Goal: Task Accomplishment & Management: Manage account settings

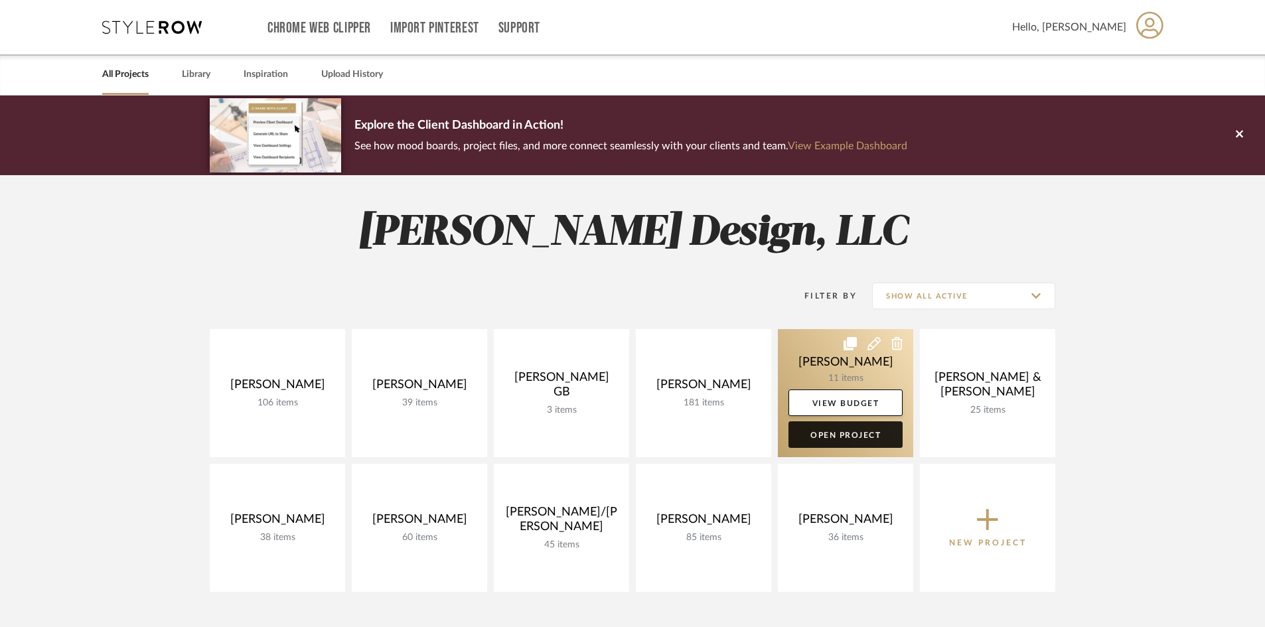
click at [849, 437] on link "Open Project" at bounding box center [846, 434] width 114 height 27
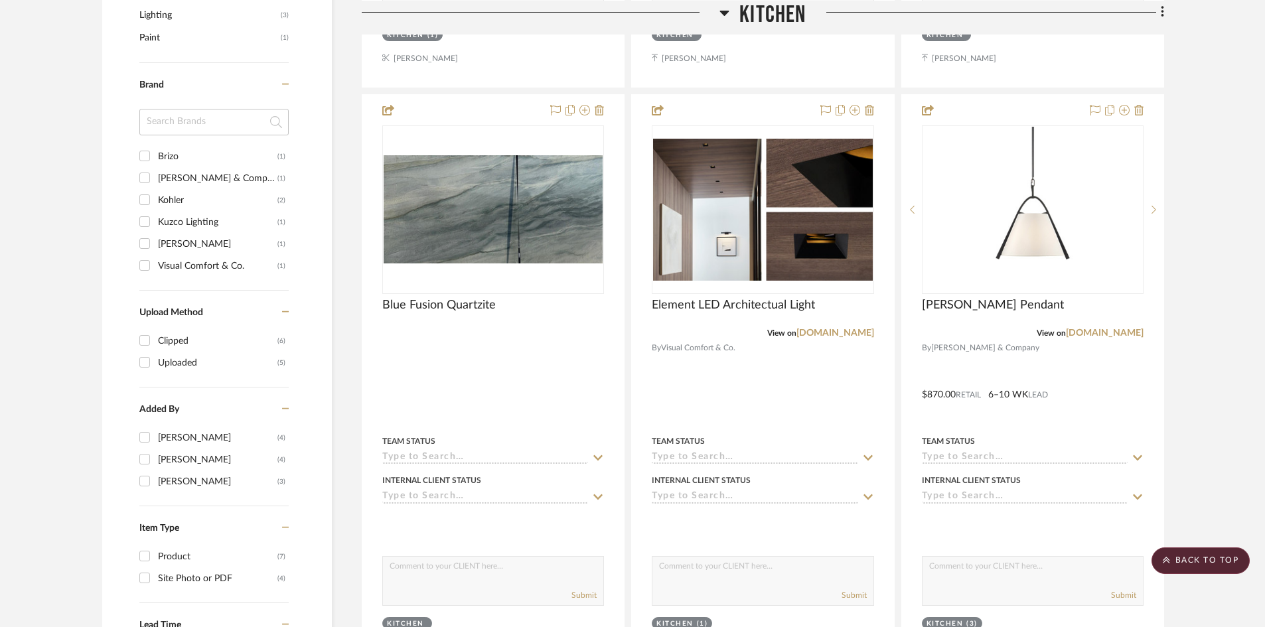
scroll to position [863, 0]
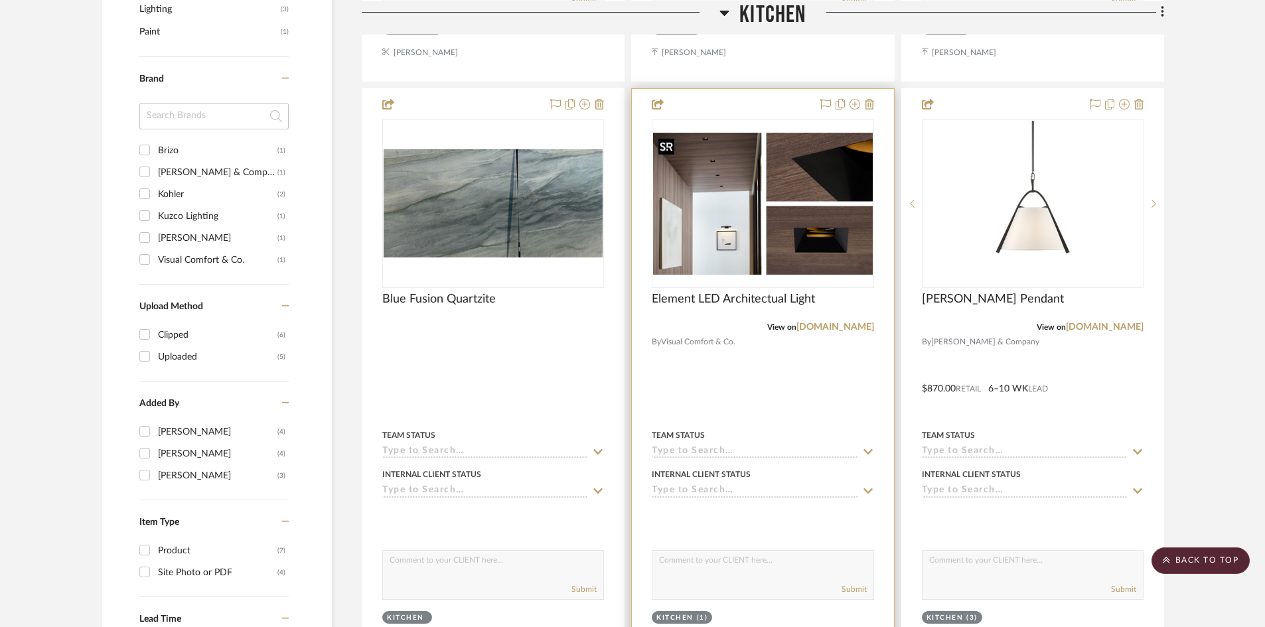
click at [0, 0] on img at bounding box center [0, 0] width 0 height 0
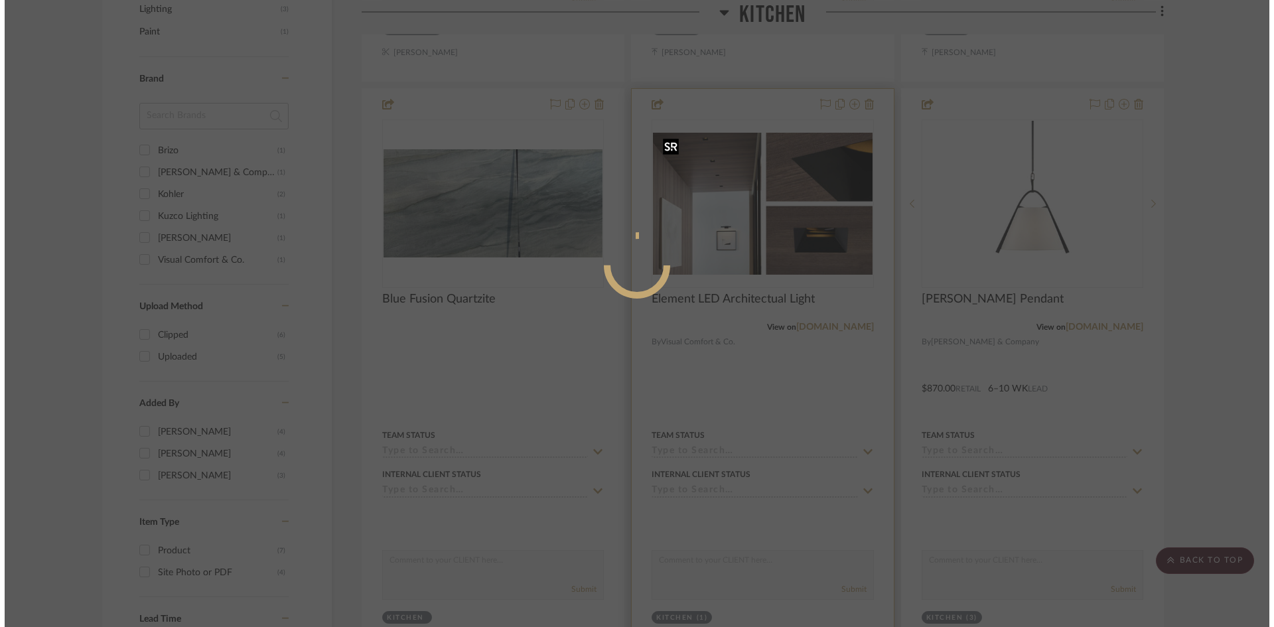
scroll to position [0, 0]
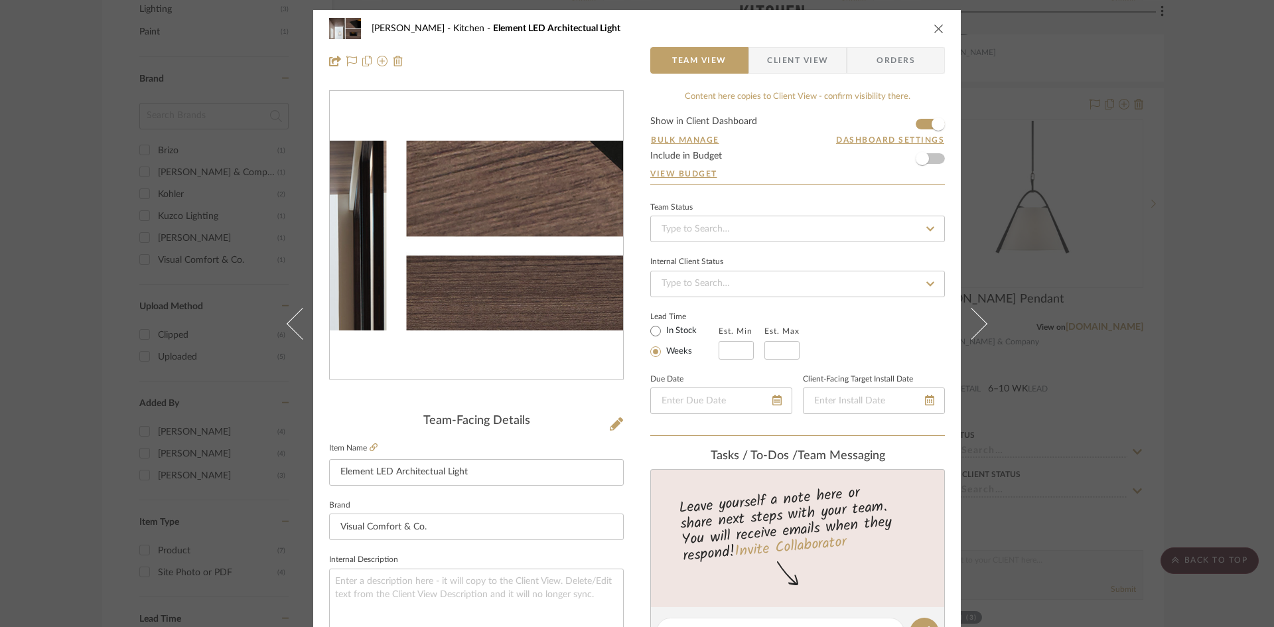
click at [500, 232] on img "0" at bounding box center [476, 236] width 293 height 190
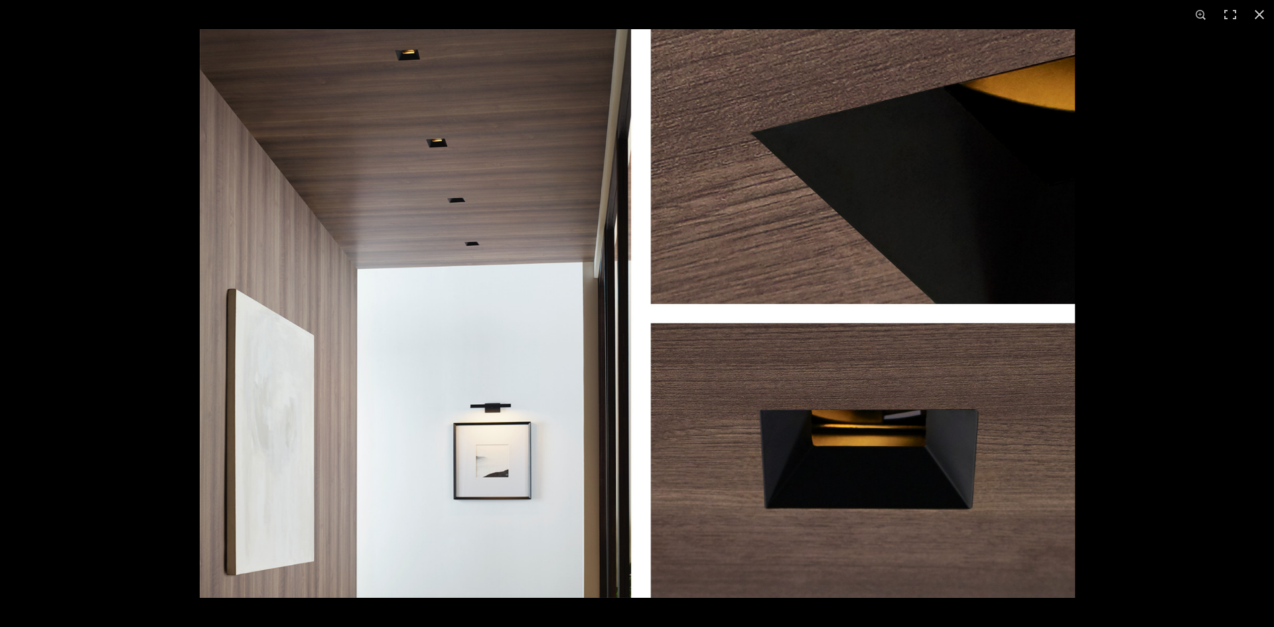
click at [413, 67] on img at bounding box center [637, 313] width 875 height 569
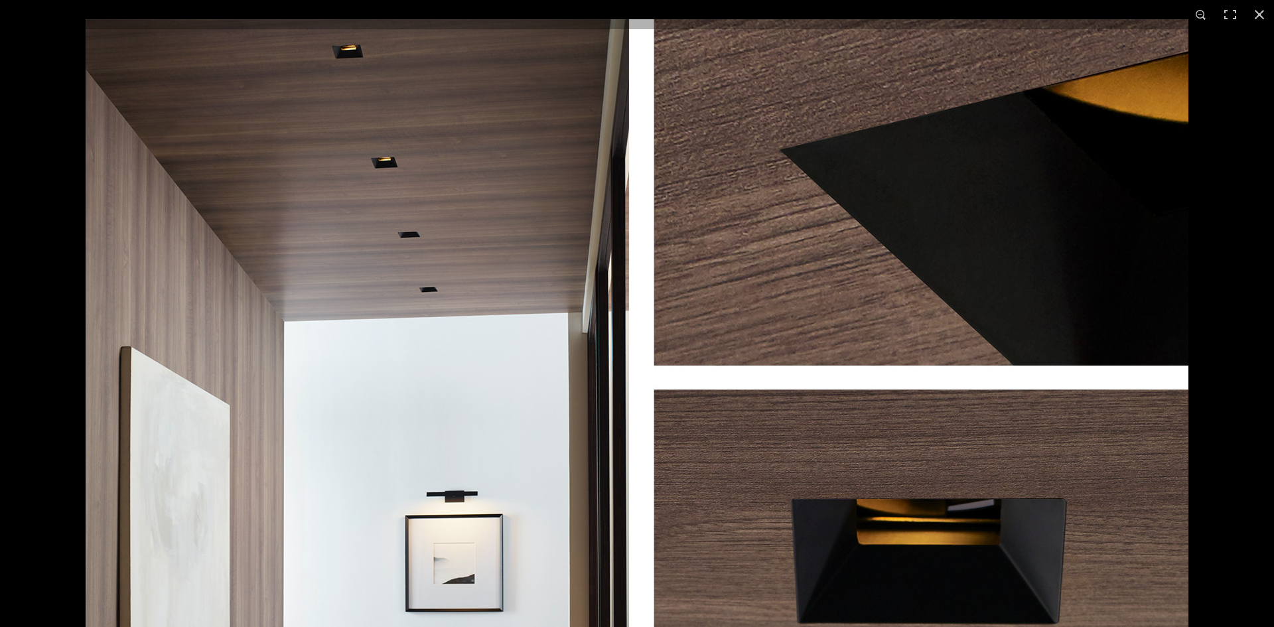
click at [463, 302] on img at bounding box center [637, 377] width 1103 height 717
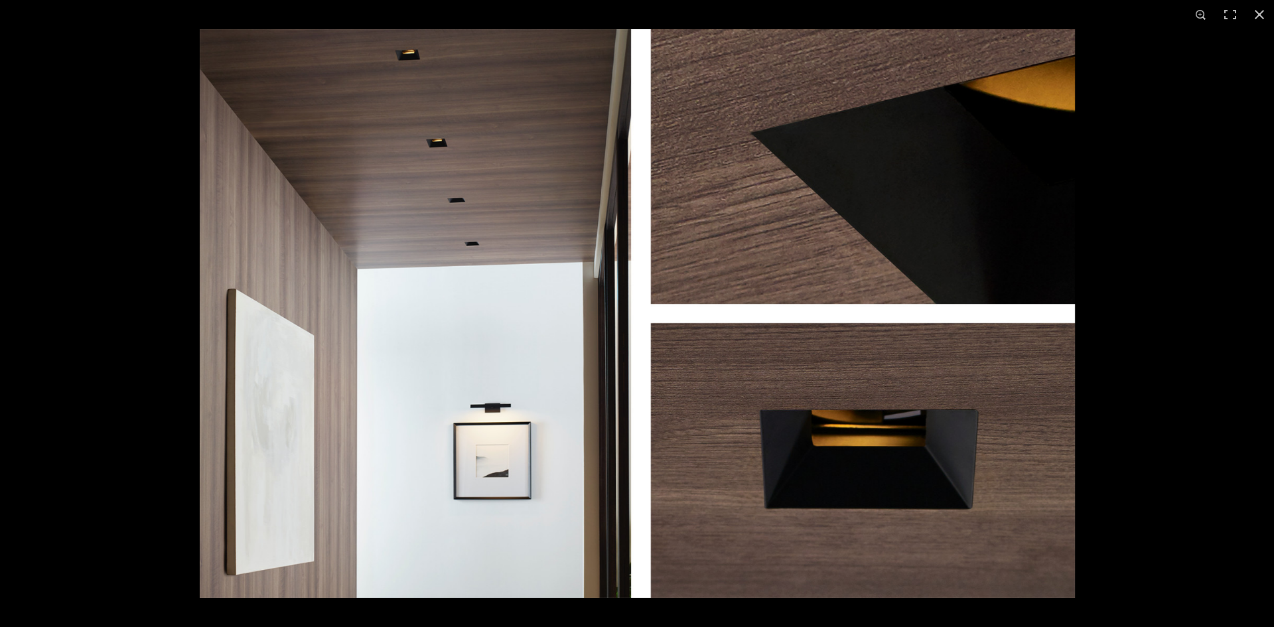
click at [415, 77] on img at bounding box center [637, 313] width 875 height 569
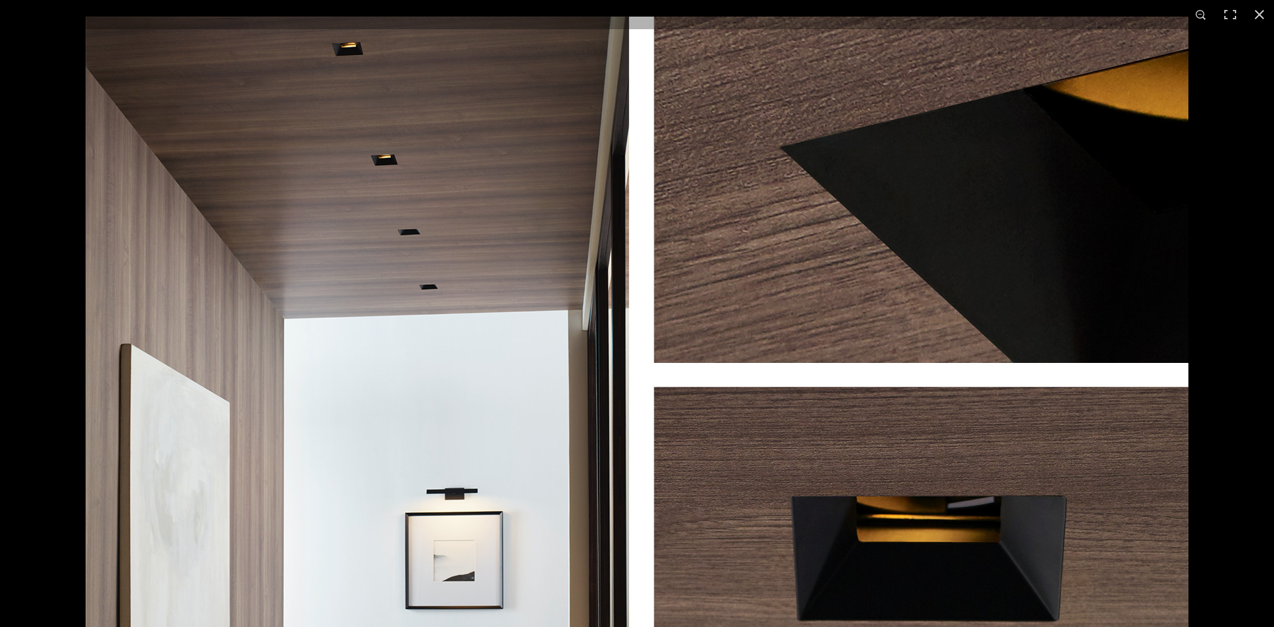
click at [415, 78] on img at bounding box center [637, 375] width 1103 height 717
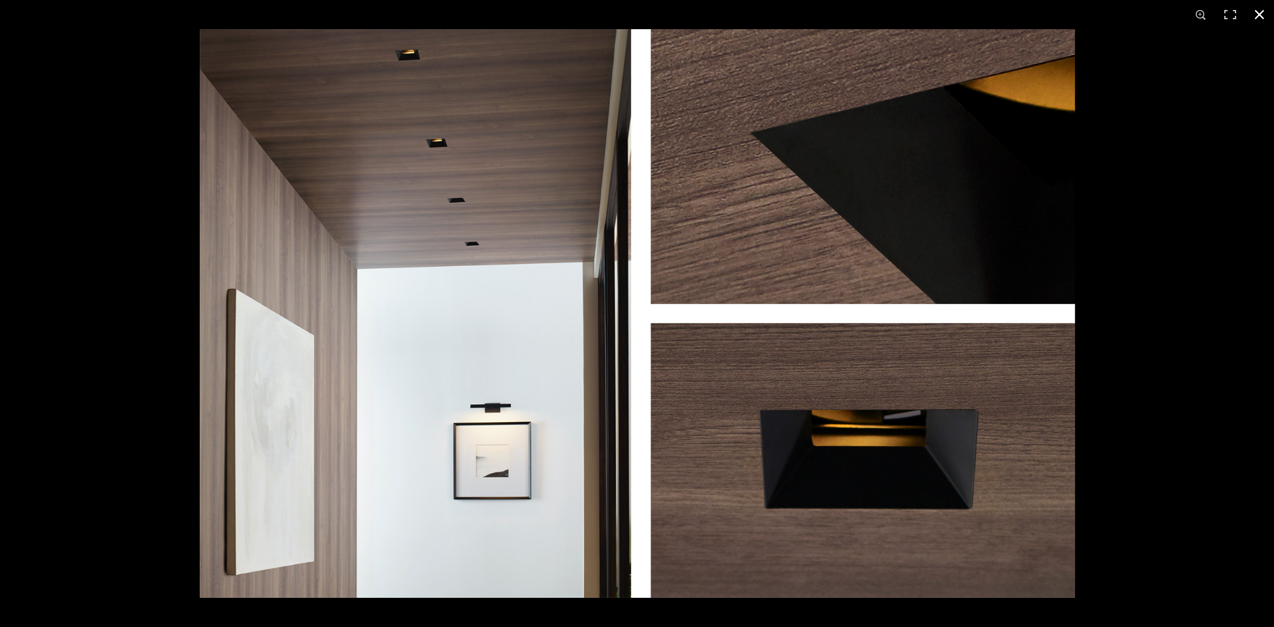
click at [1262, 14] on button at bounding box center [1259, 14] width 29 height 29
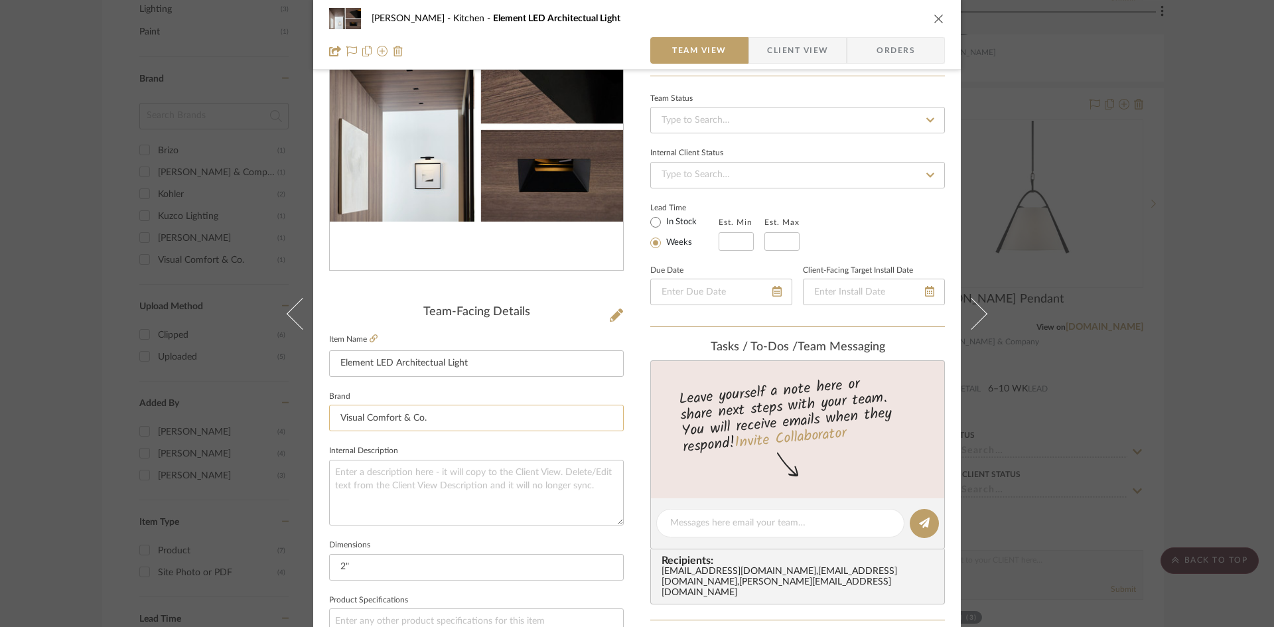
scroll to position [133, 0]
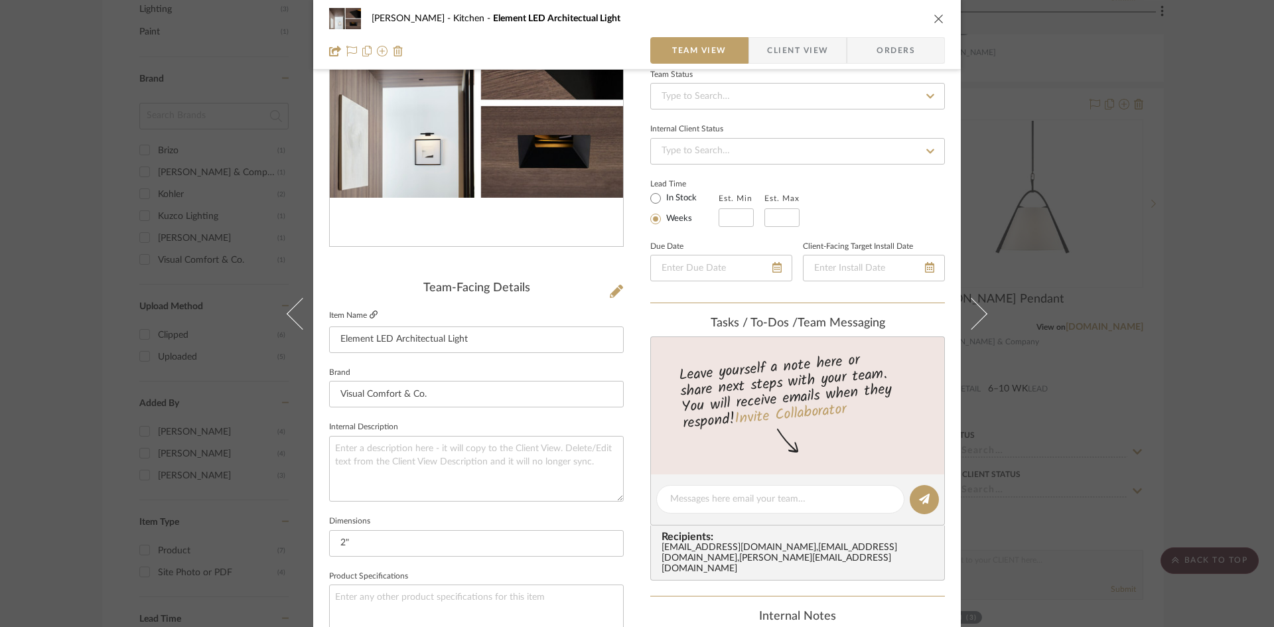
click at [371, 314] on icon at bounding box center [374, 315] width 8 height 8
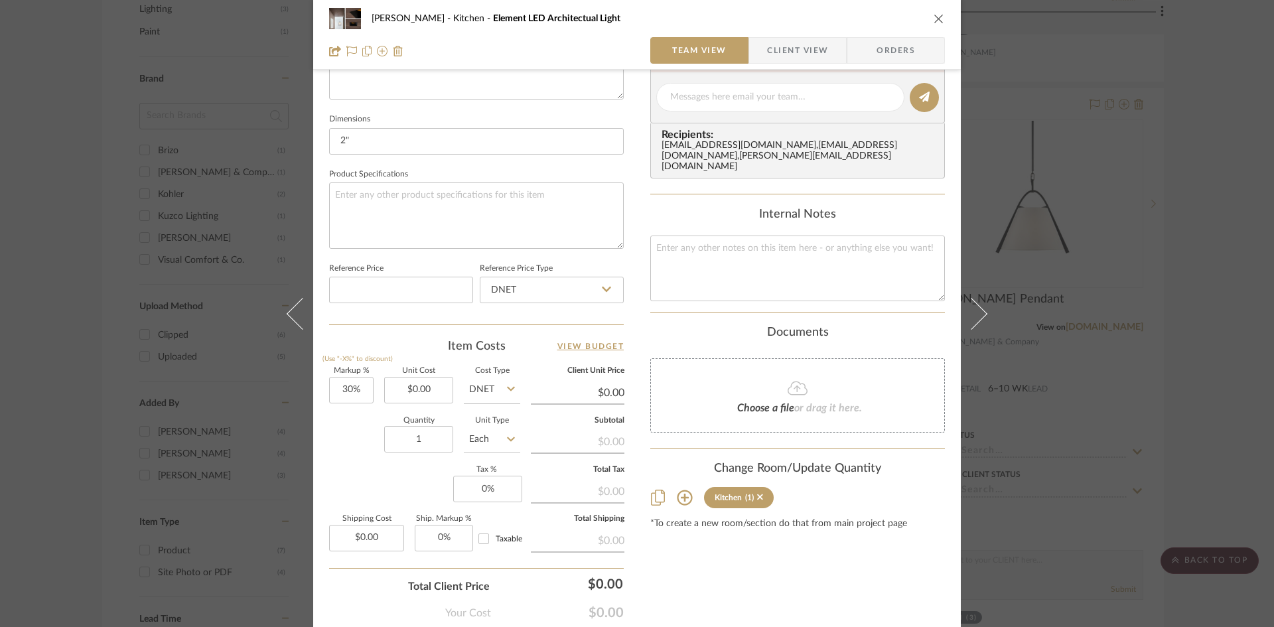
scroll to position [609, 0]
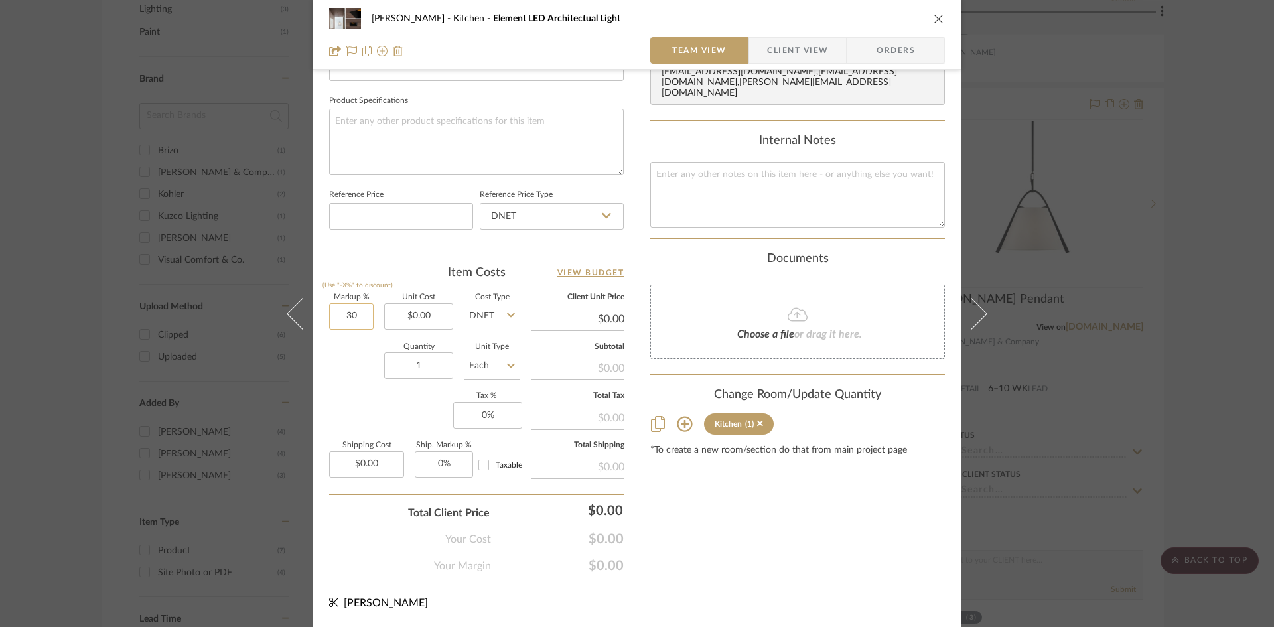
click at [360, 309] on input "30" at bounding box center [351, 316] width 44 height 27
type input "0%"
click at [761, 565] on div "Content here copies to Client View - confirm visibility there. Show in Client D…" at bounding box center [797, 28] width 295 height 1092
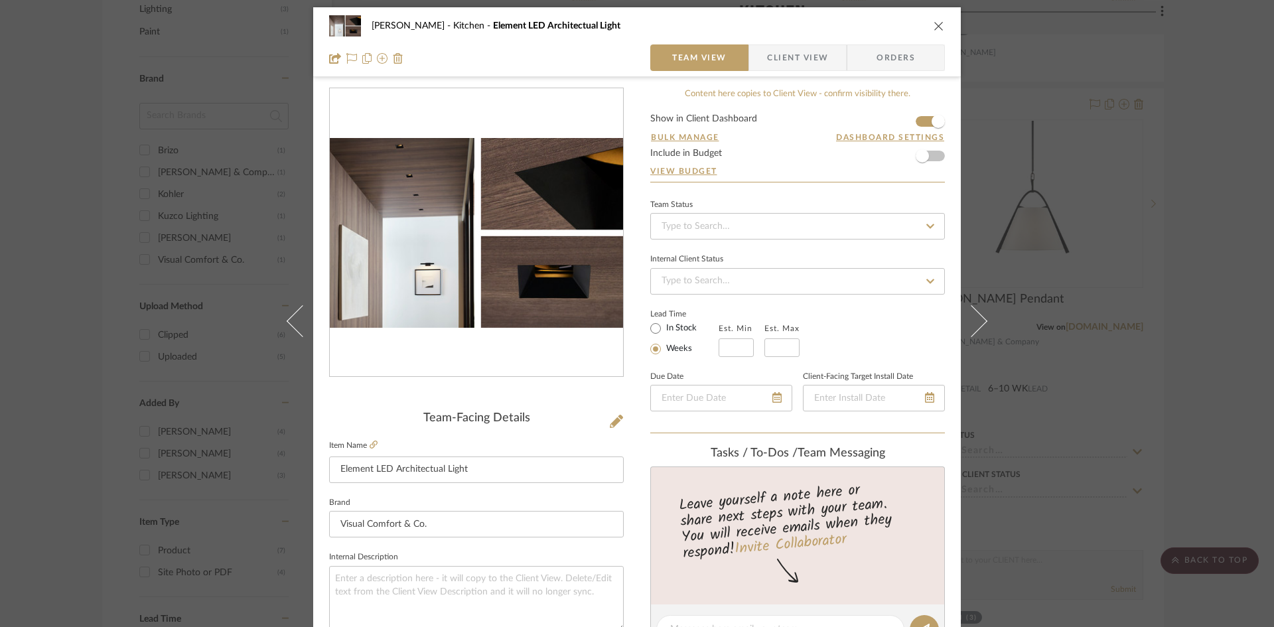
scroll to position [0, 0]
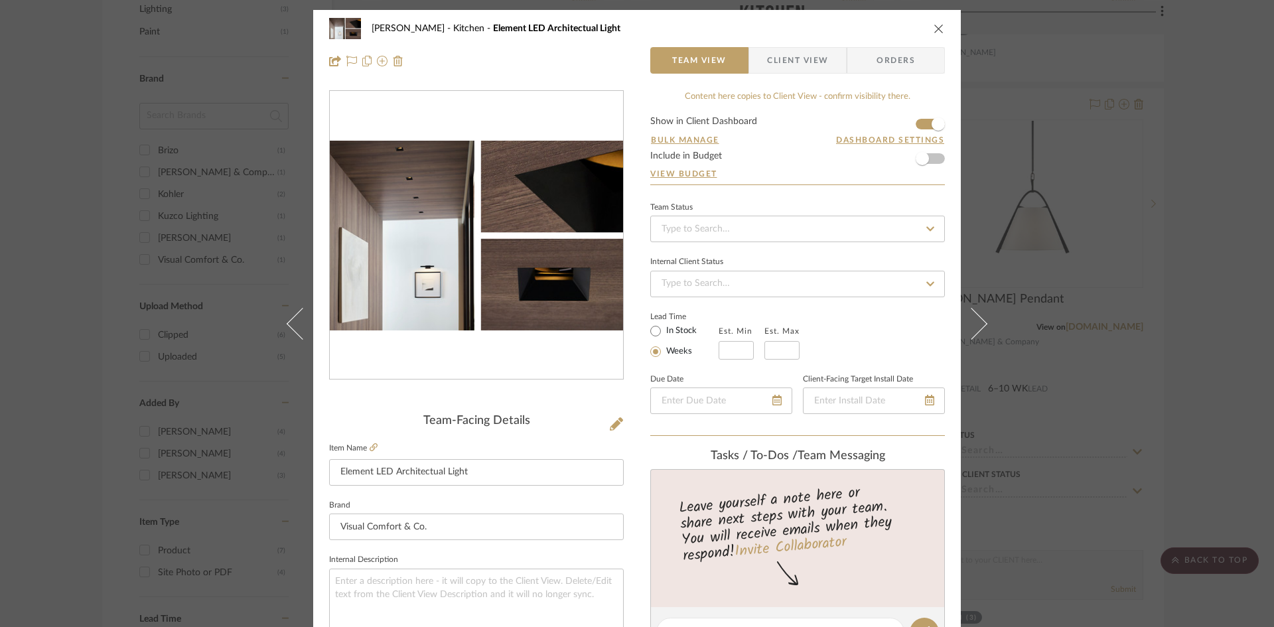
click at [934, 27] on icon "close" at bounding box center [939, 28] width 11 height 11
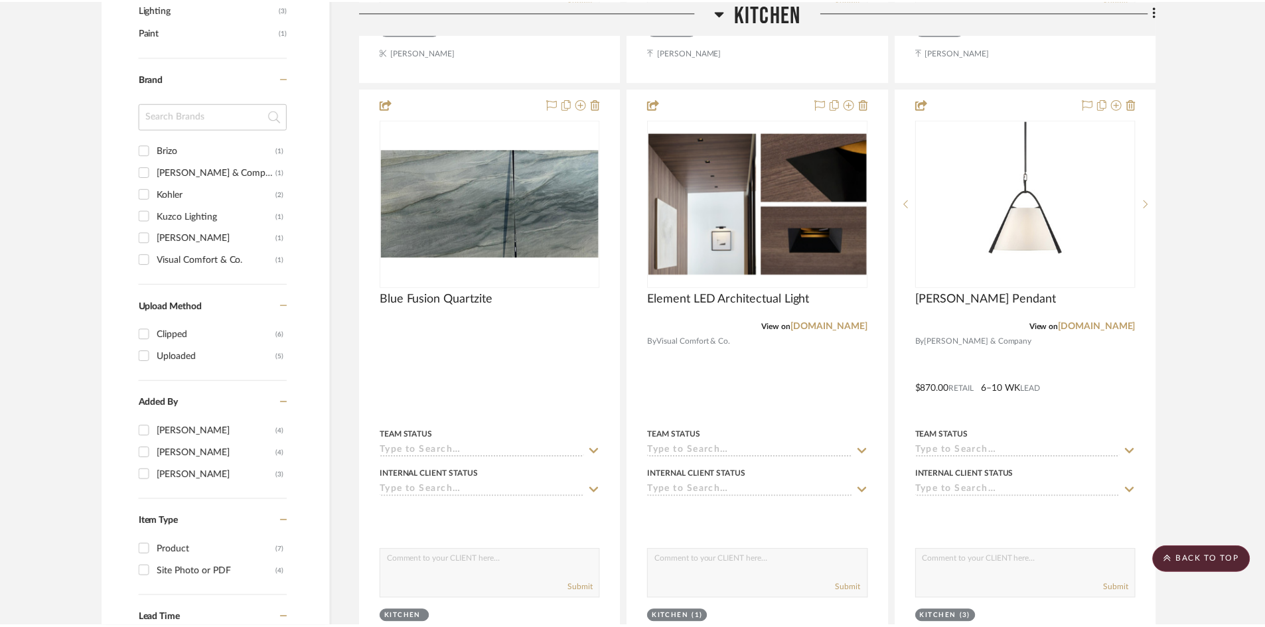
scroll to position [863, 0]
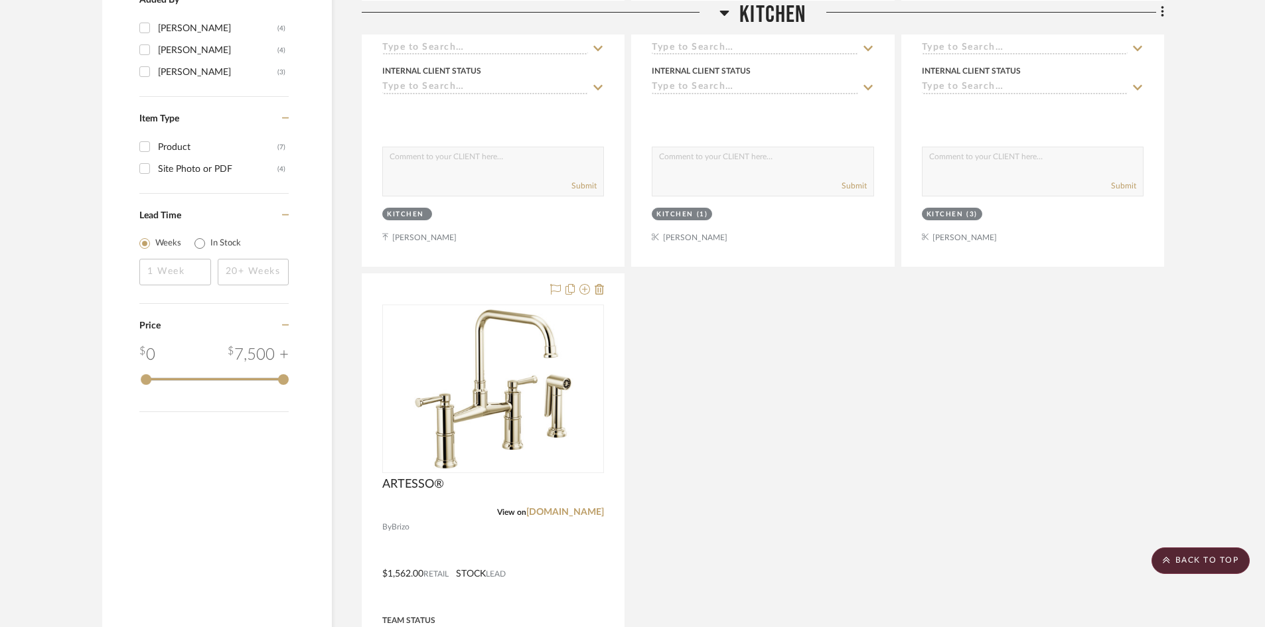
scroll to position [1394, 0]
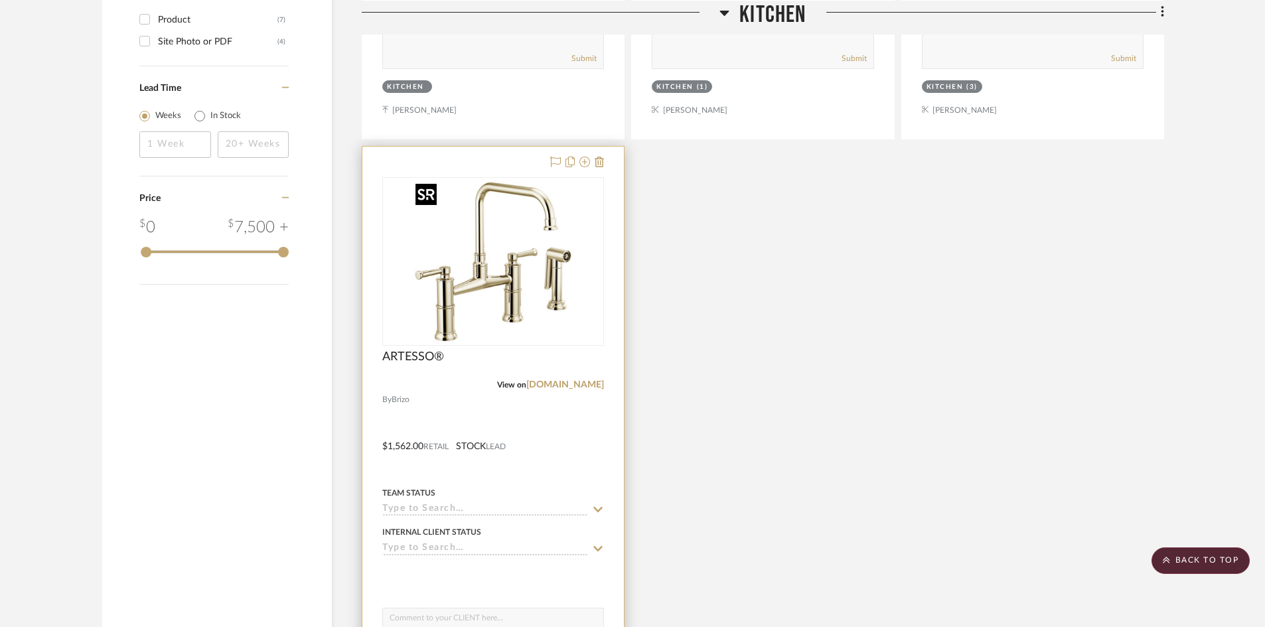
click at [491, 317] on div at bounding box center [493, 261] width 222 height 169
click at [510, 273] on img "0" at bounding box center [493, 262] width 166 height 166
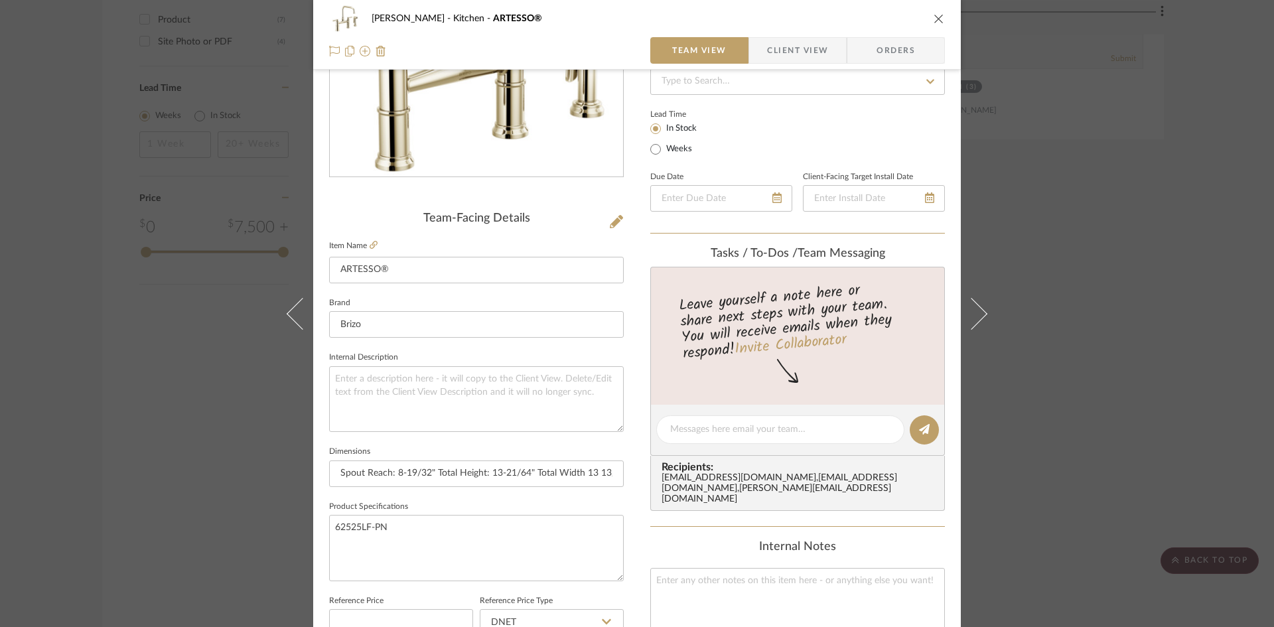
scroll to position [0, 0]
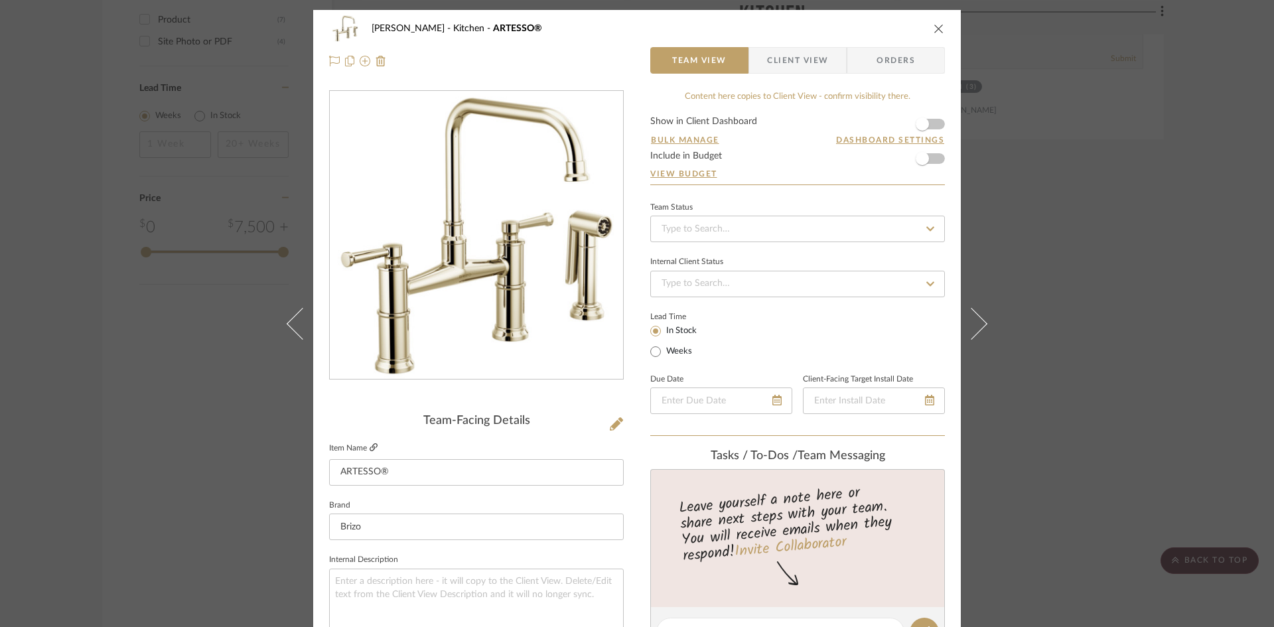
click at [370, 447] on icon at bounding box center [374, 447] width 8 height 8
drag, startPoint x: 934, startPoint y: 27, endPoint x: 943, endPoint y: 13, distance: 16.8
click at [934, 27] on icon "close" at bounding box center [939, 28] width 11 height 11
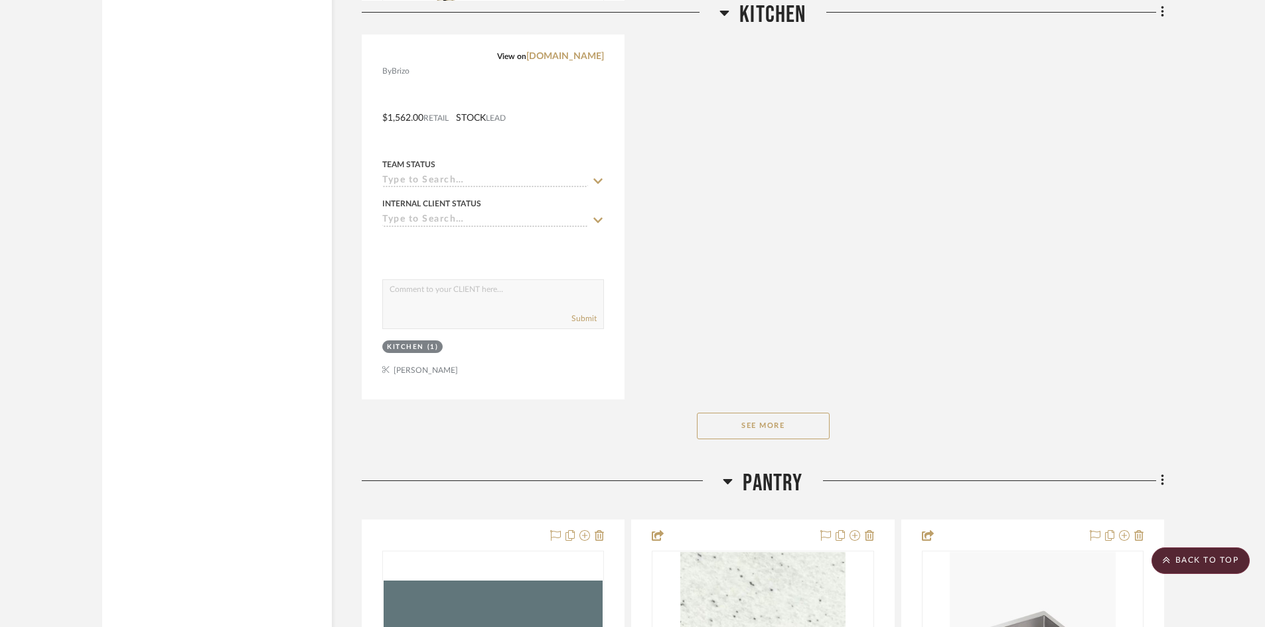
scroll to position [1792, 0]
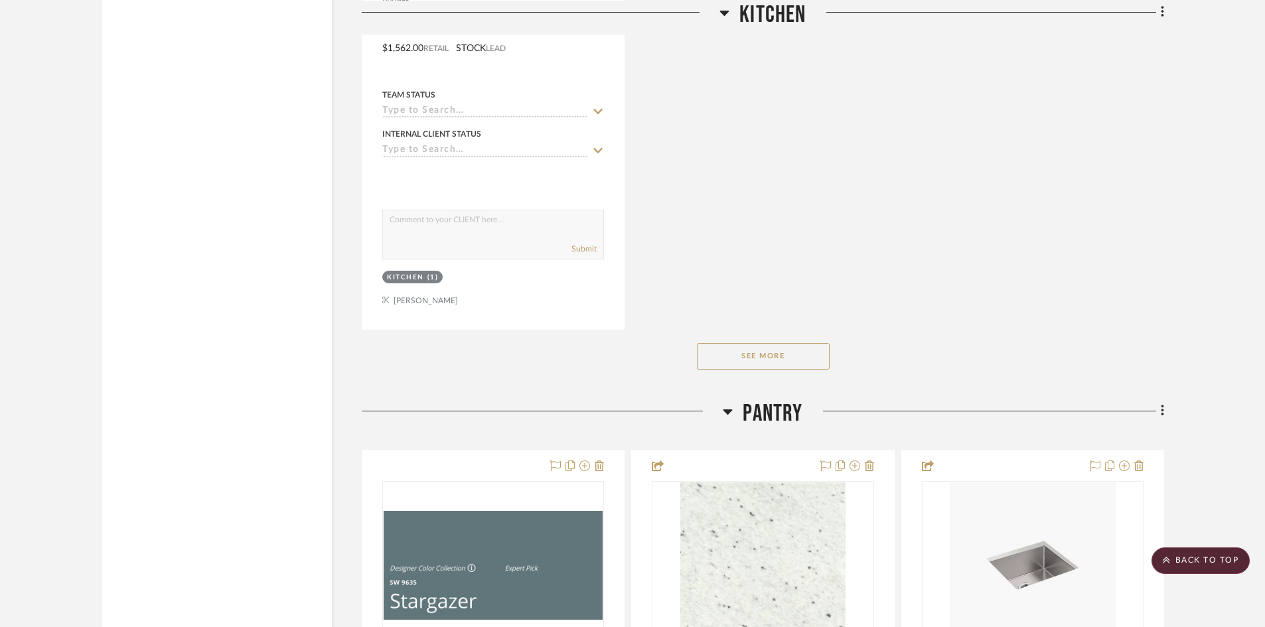
click at [747, 352] on button "See More" at bounding box center [763, 356] width 133 height 27
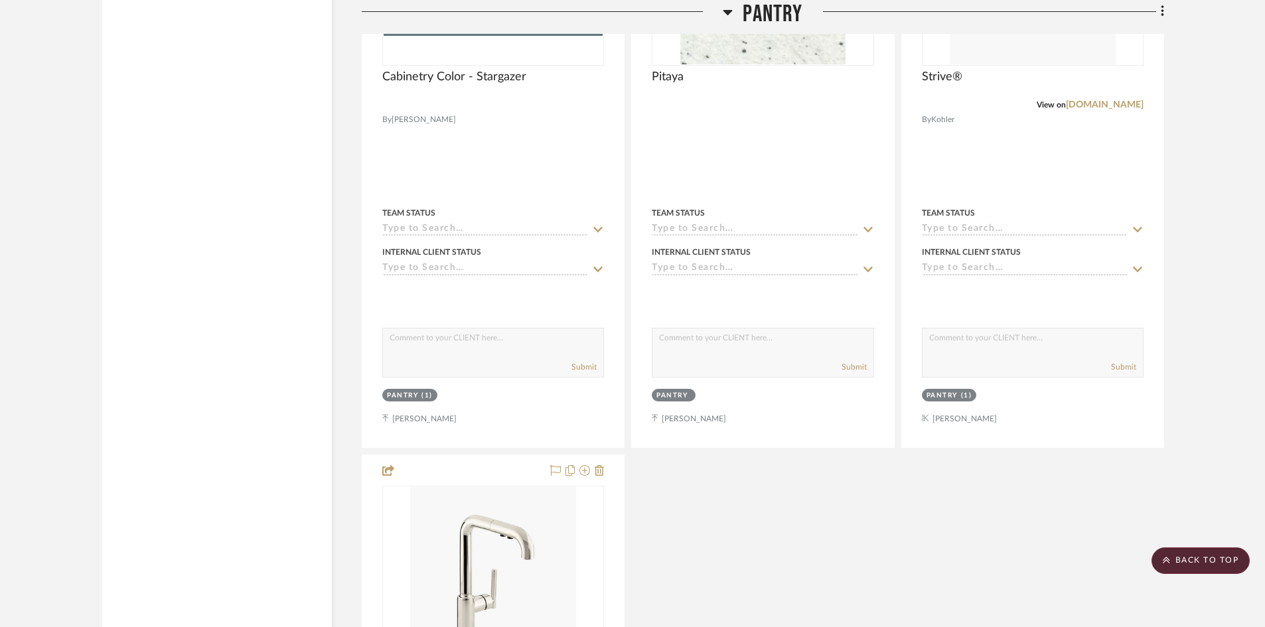
scroll to position [2589, 0]
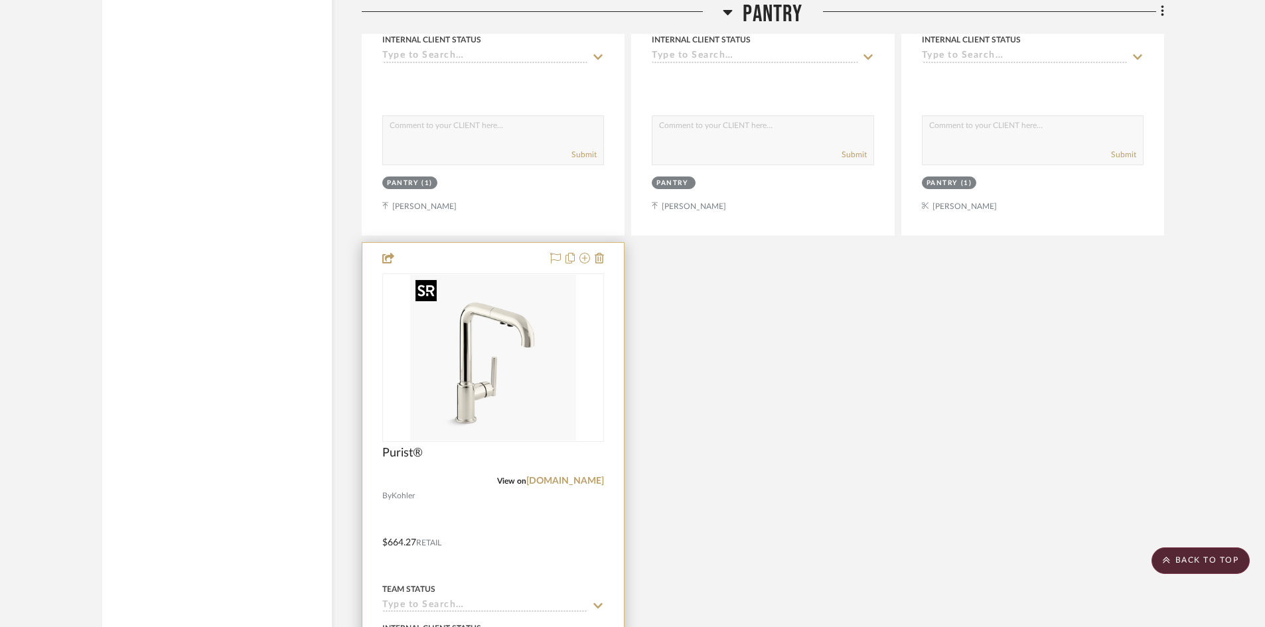
click at [485, 401] on img "0" at bounding box center [493, 358] width 166 height 166
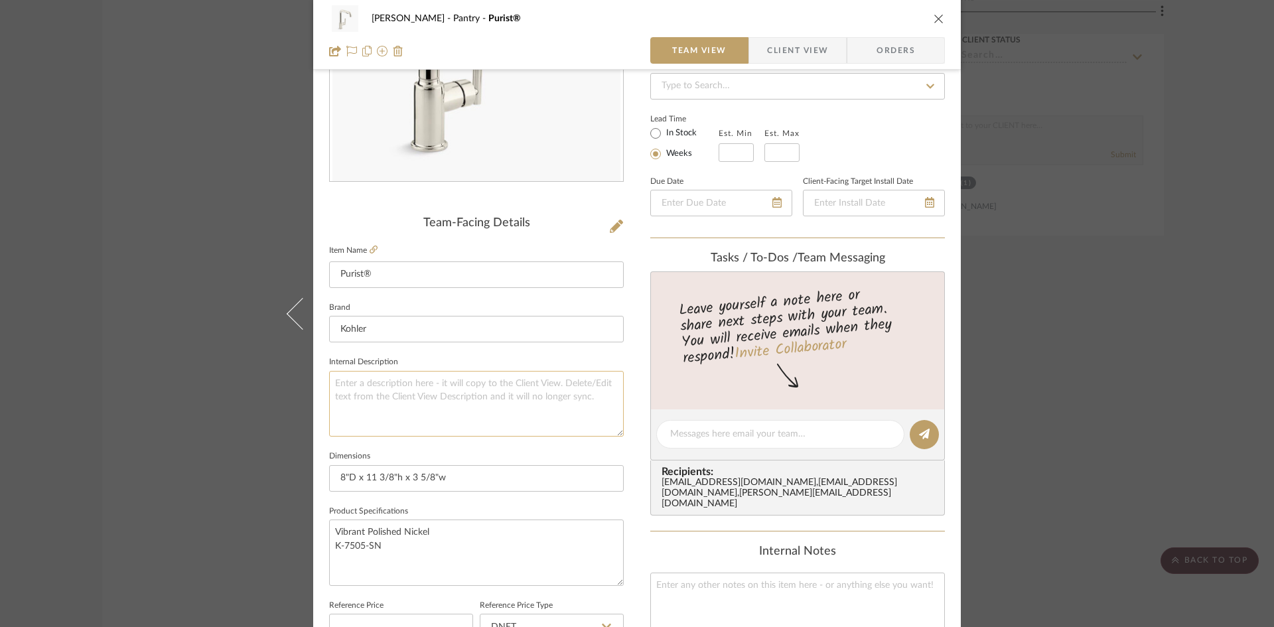
scroll to position [199, 0]
drag, startPoint x: 350, startPoint y: 528, endPoint x: 510, endPoint y: 550, distance: 160.9
click at [516, 546] on textarea "Vibrant Polished Nickel K-7505-SN" at bounding box center [476, 551] width 295 height 66
click at [493, 552] on textarea "Vibrant Polished Nickel K-7505-SN" at bounding box center [476, 551] width 295 height 66
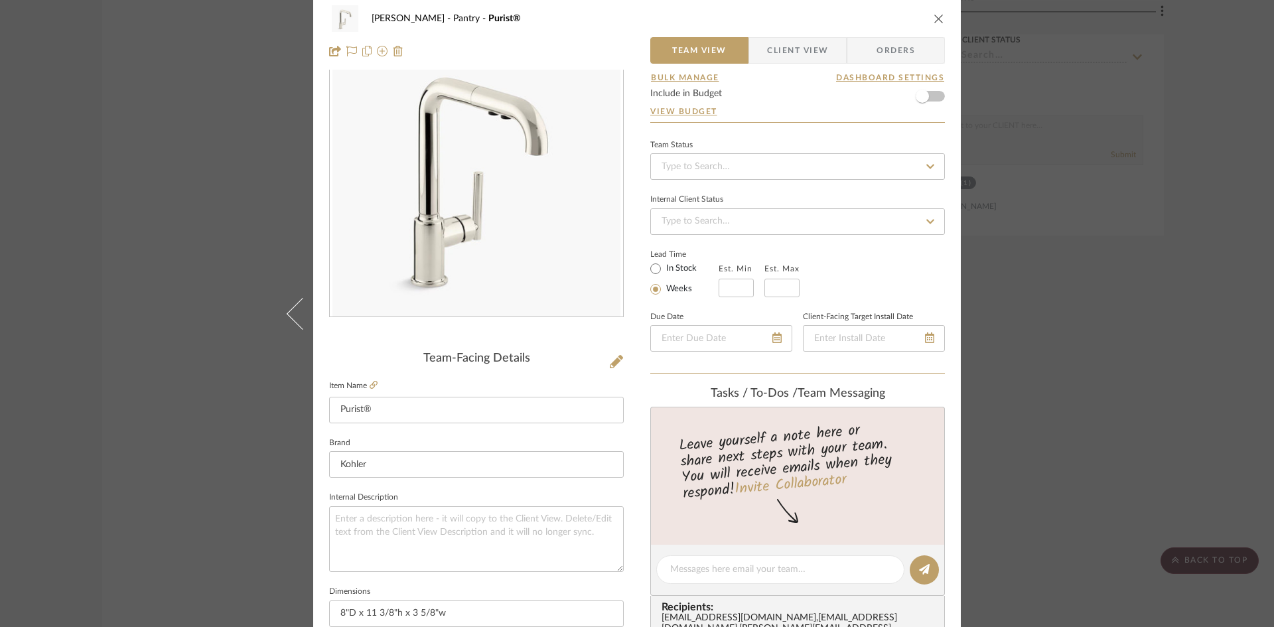
scroll to position [0, 0]
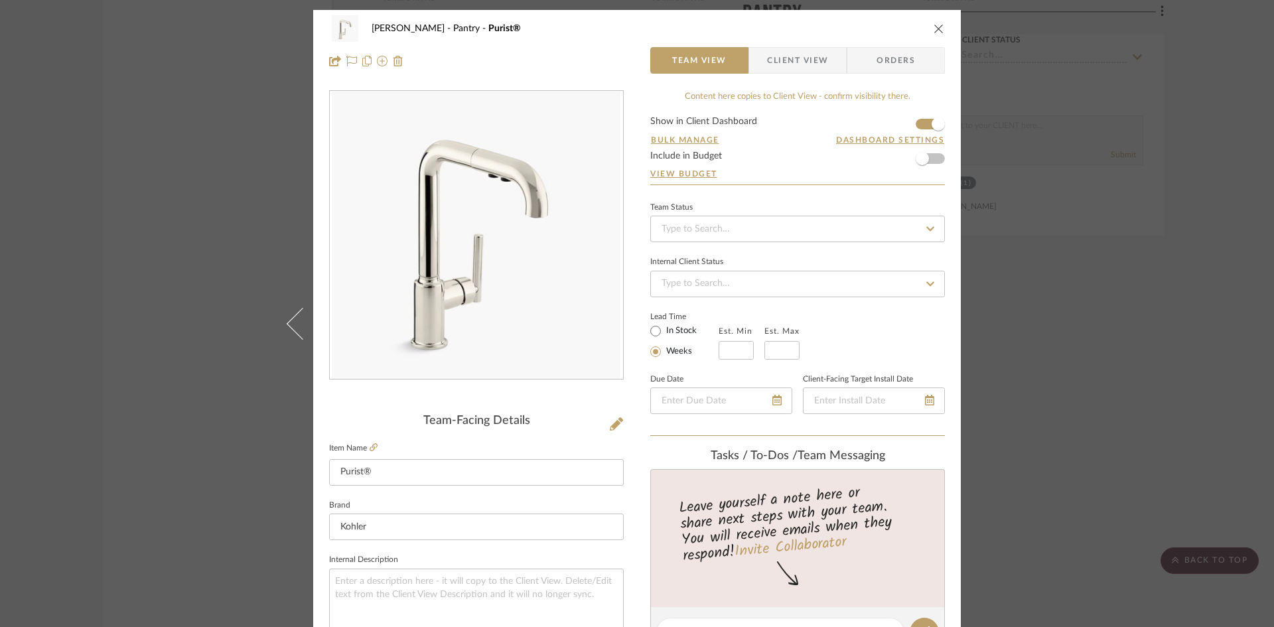
click at [937, 28] on icon "close" at bounding box center [939, 28] width 11 height 11
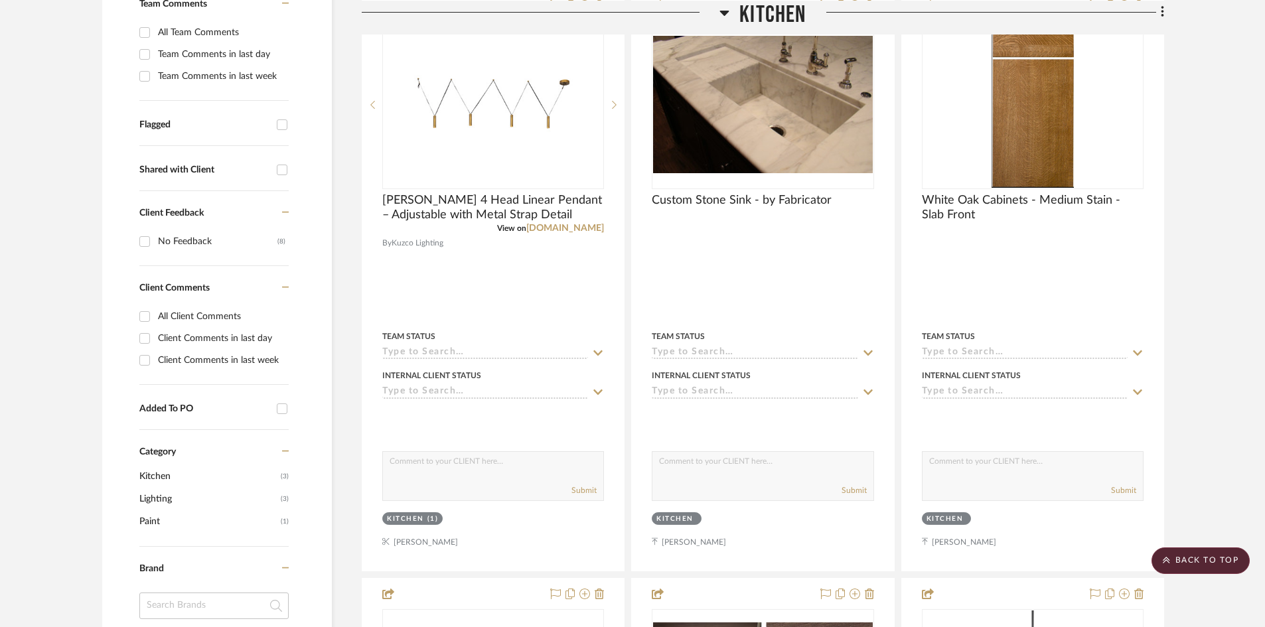
scroll to position [351, 0]
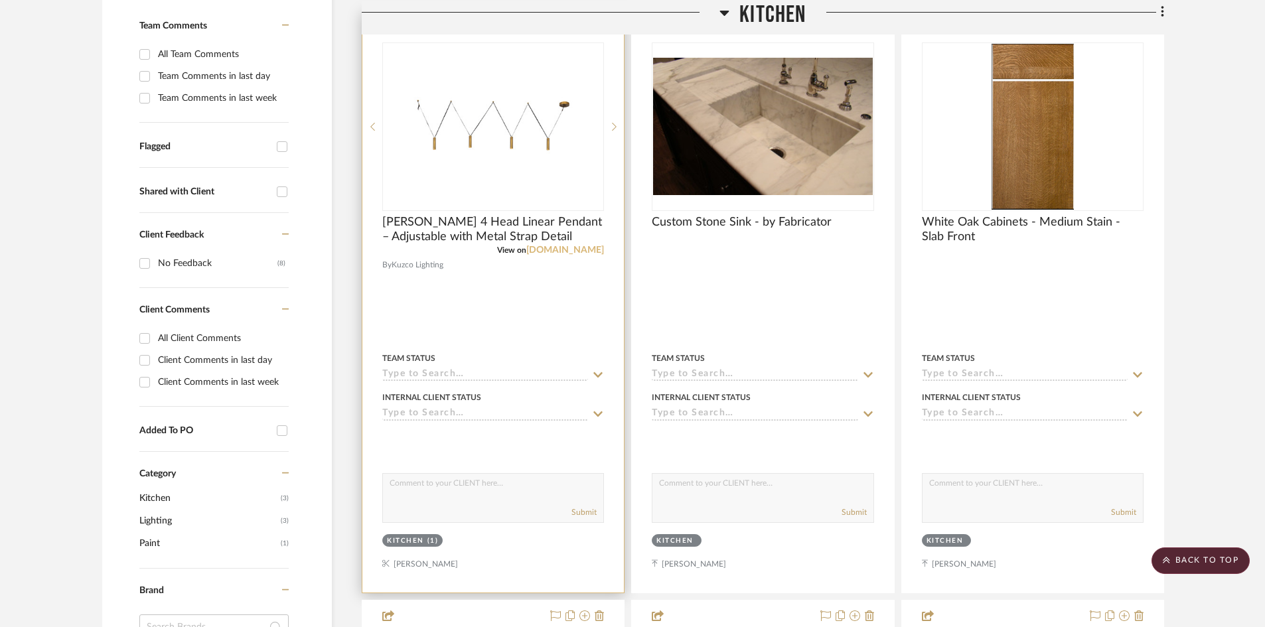
click at [557, 248] on link "[DOMAIN_NAME]" at bounding box center [565, 250] width 78 height 9
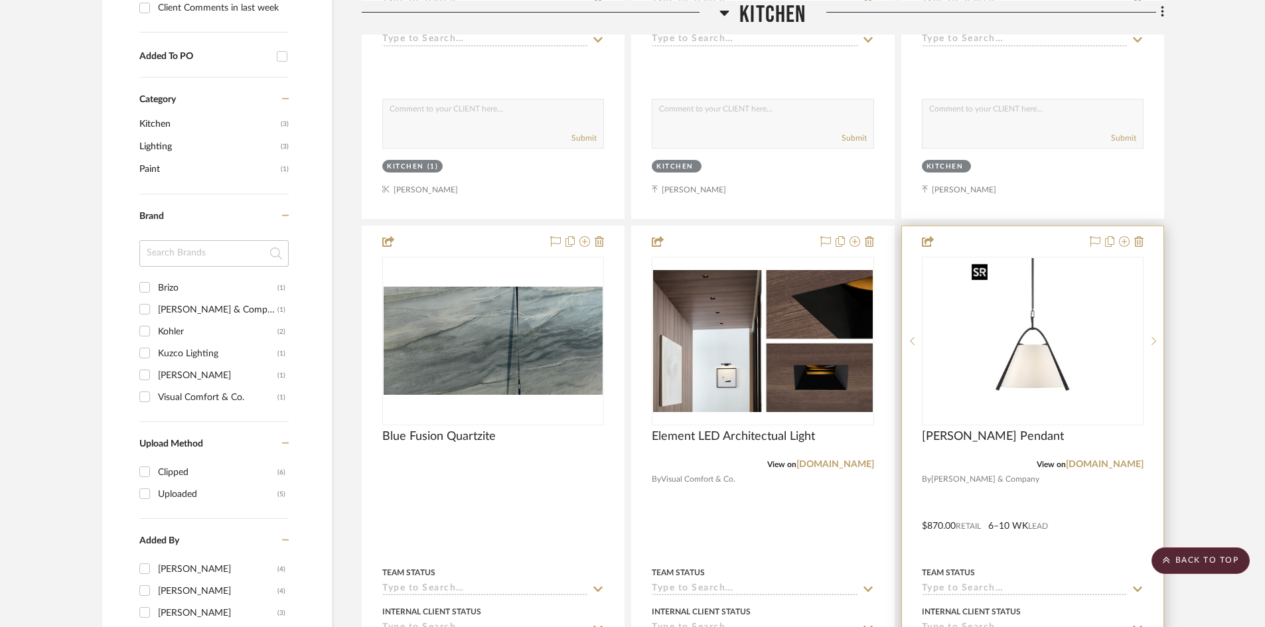
scroll to position [749, 0]
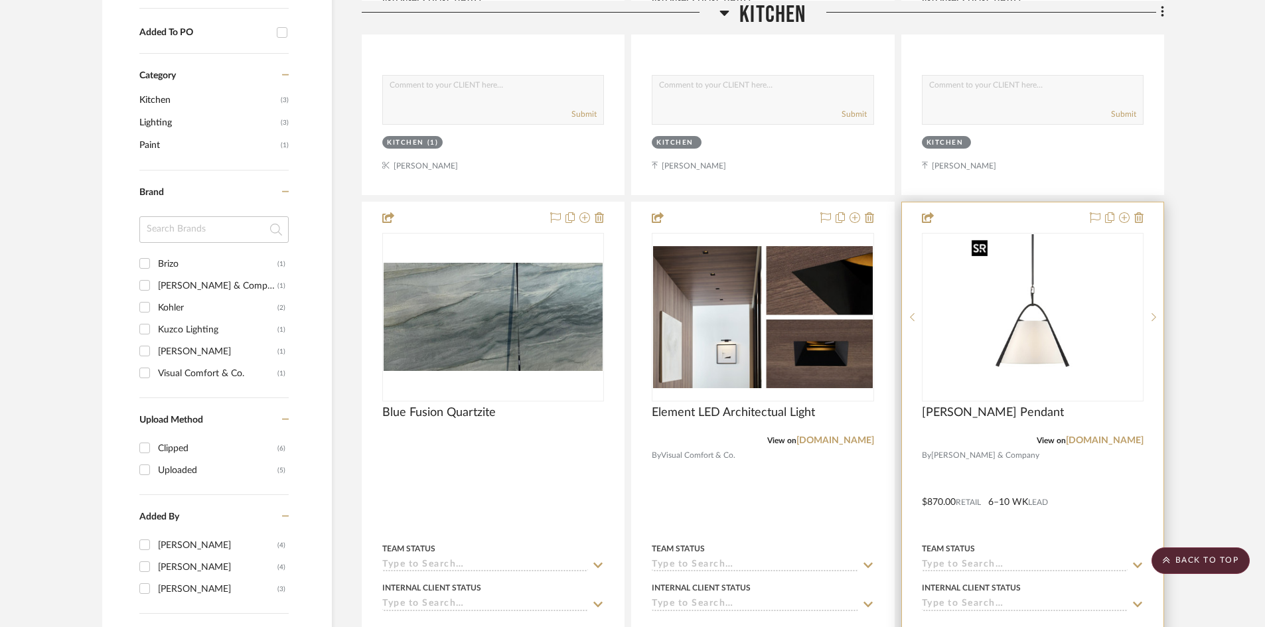
click at [1021, 381] on img "0" at bounding box center [1032, 317] width 133 height 166
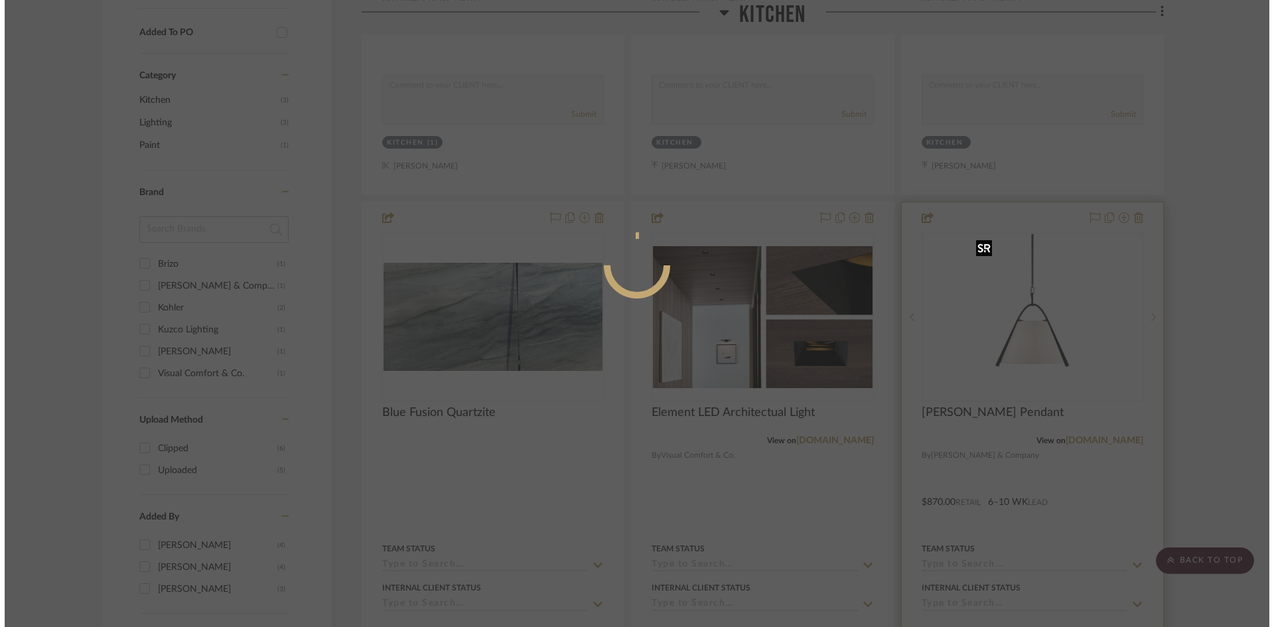
scroll to position [0, 0]
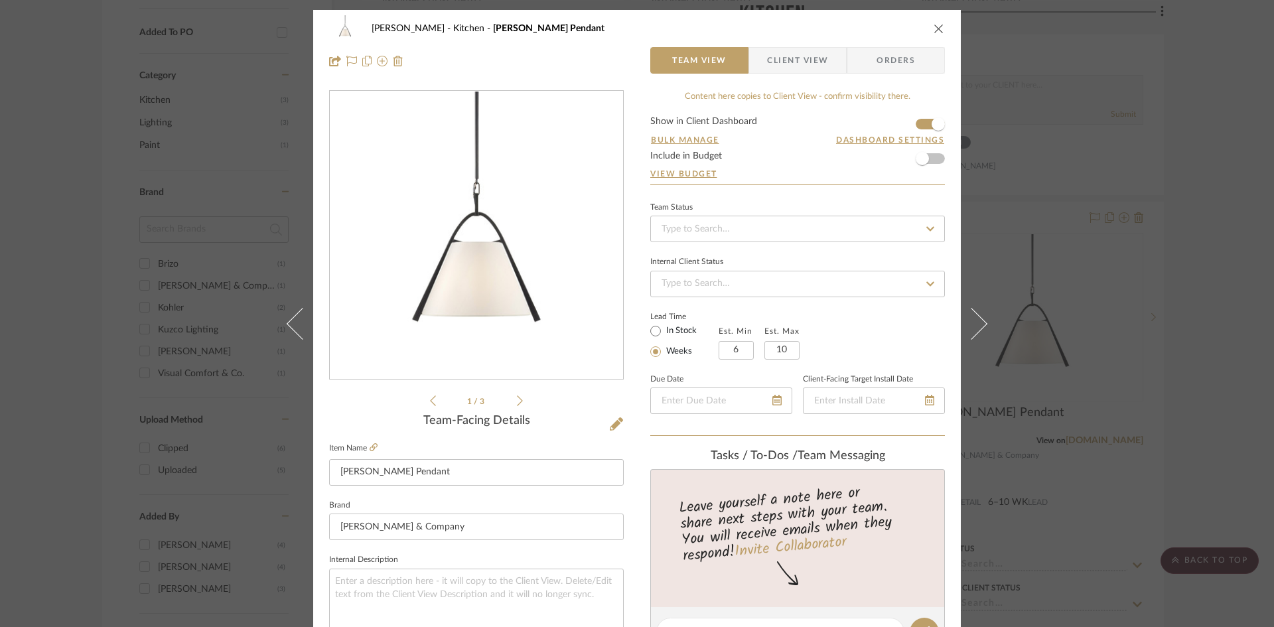
click at [510, 280] on img "0" at bounding box center [476, 236] width 230 height 288
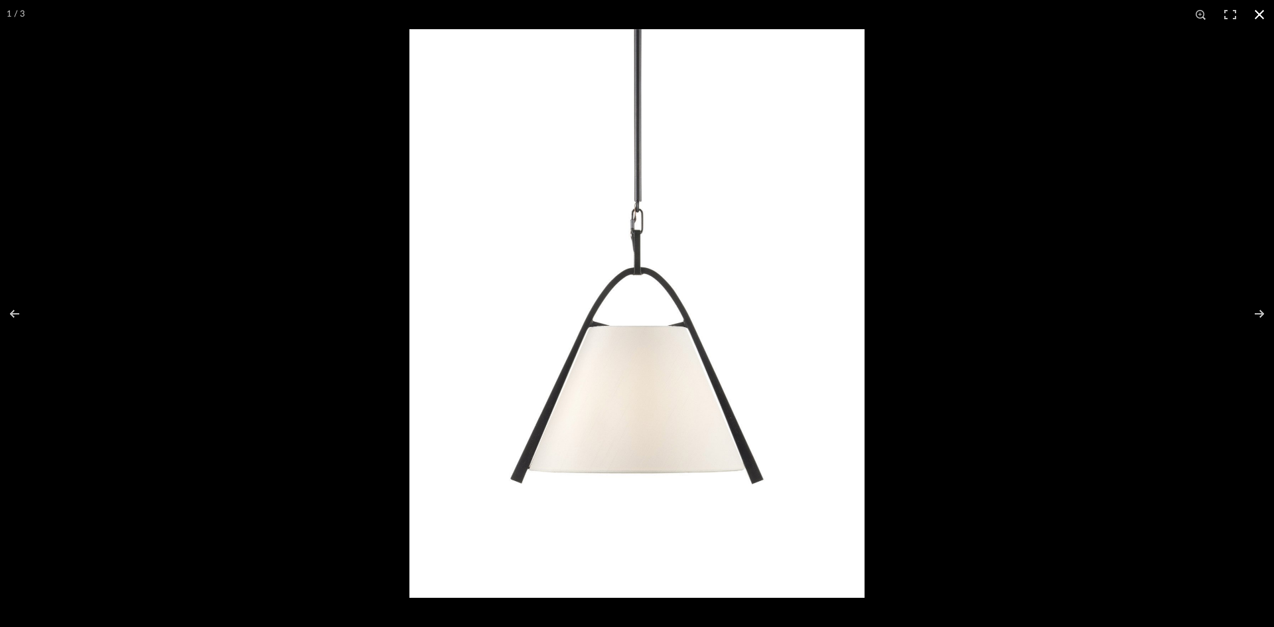
click at [1264, 9] on button at bounding box center [1259, 14] width 29 height 29
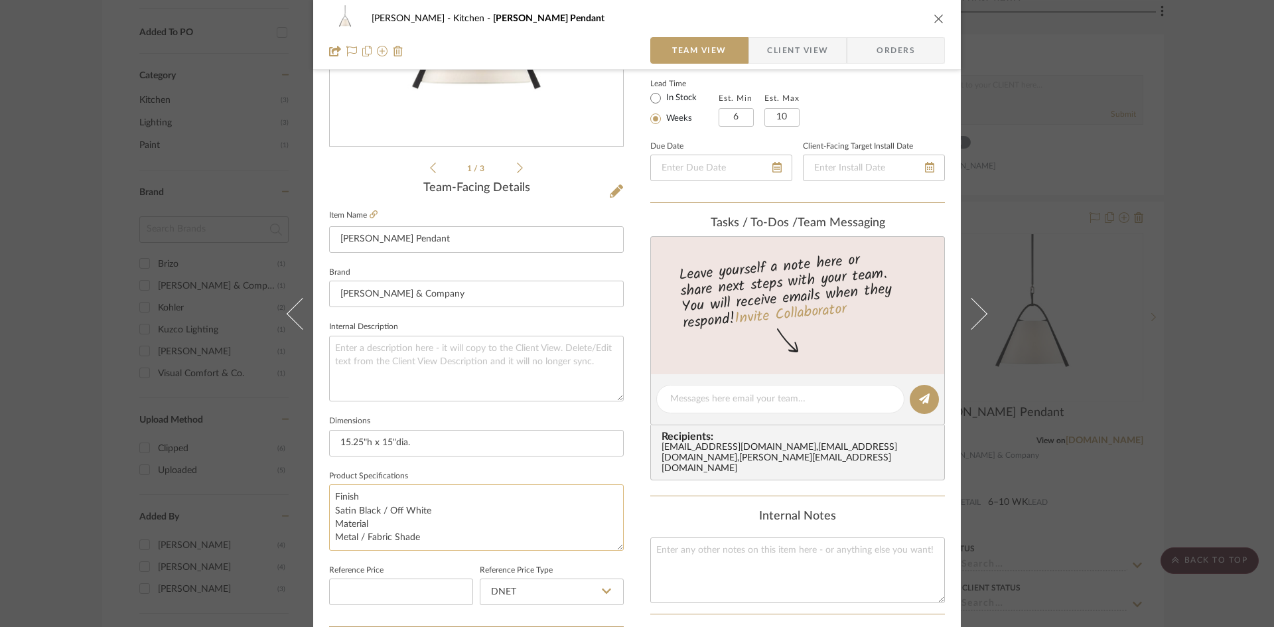
scroll to position [265, 0]
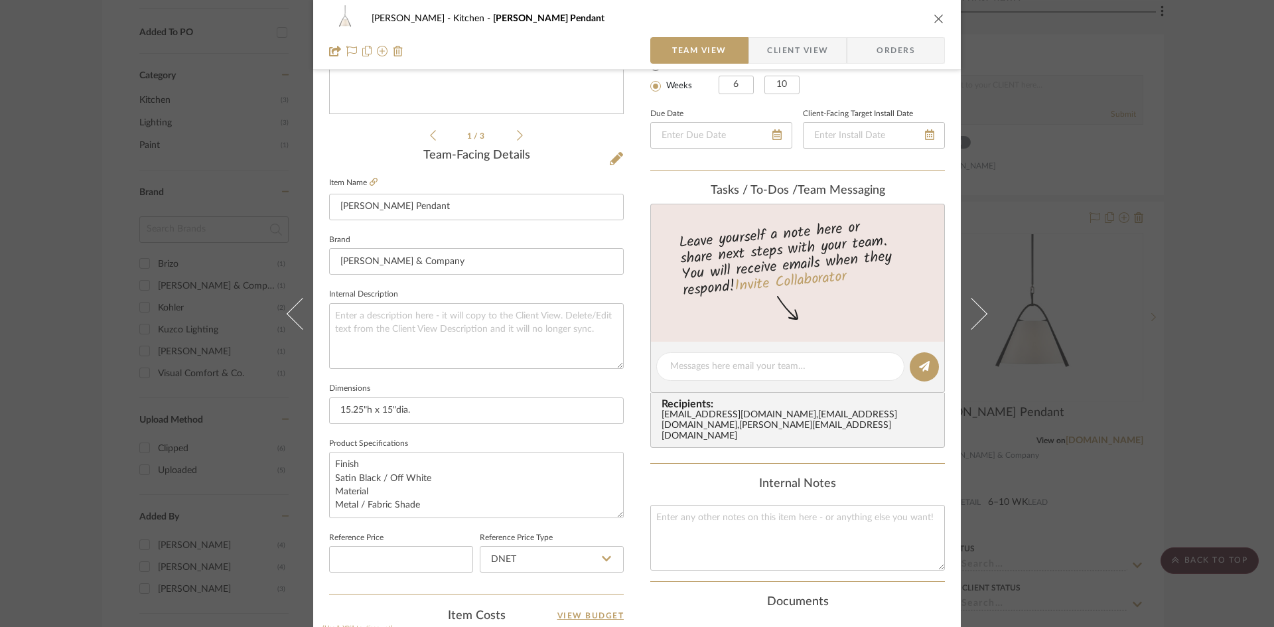
click at [364, 179] on label "Item Name" at bounding box center [353, 182] width 48 height 11
click at [370, 180] on icon at bounding box center [374, 182] width 8 height 8
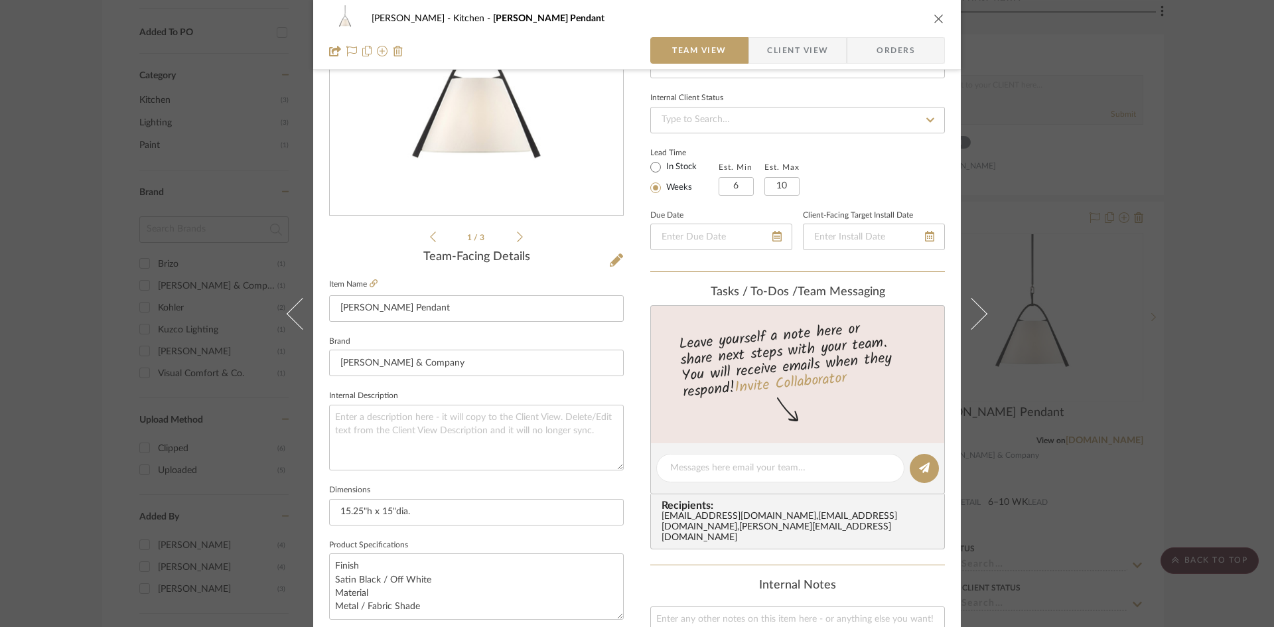
scroll to position [0, 0]
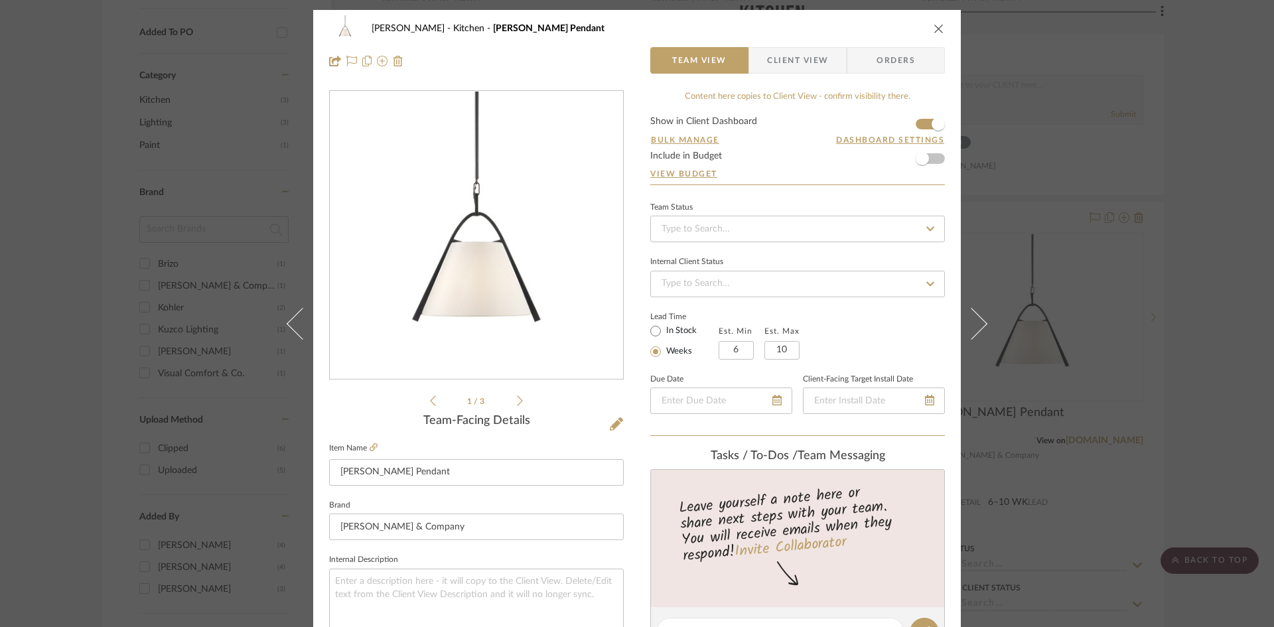
click at [938, 28] on icon "close" at bounding box center [939, 28] width 11 height 11
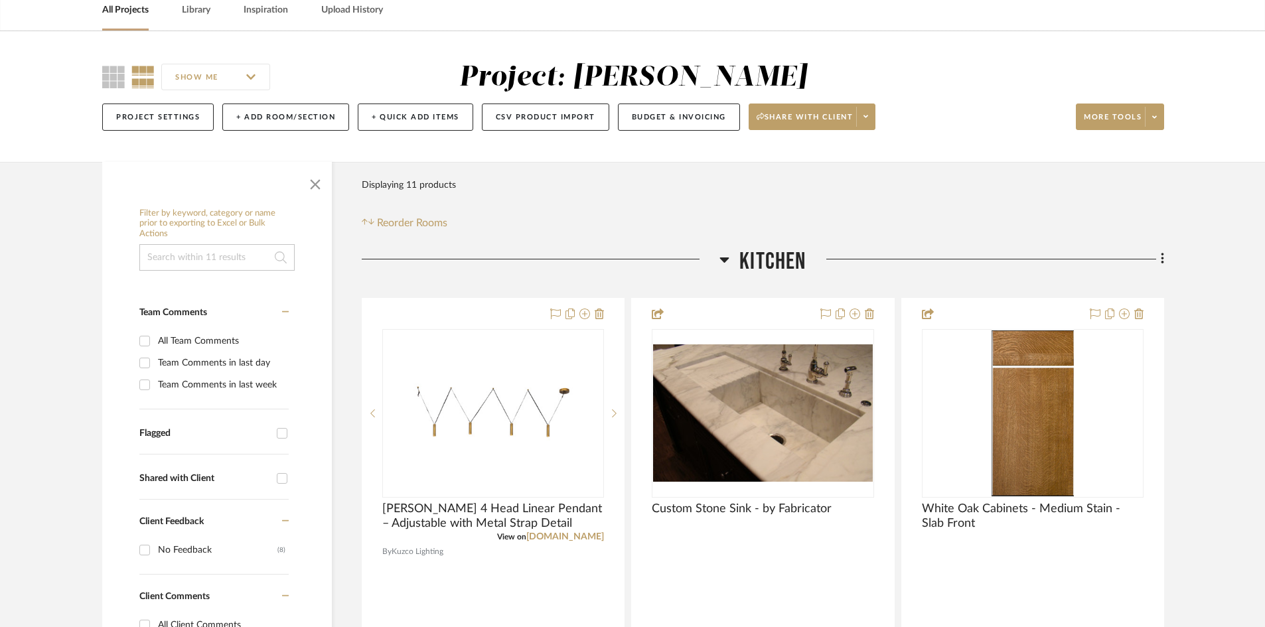
scroll to position [86, 0]
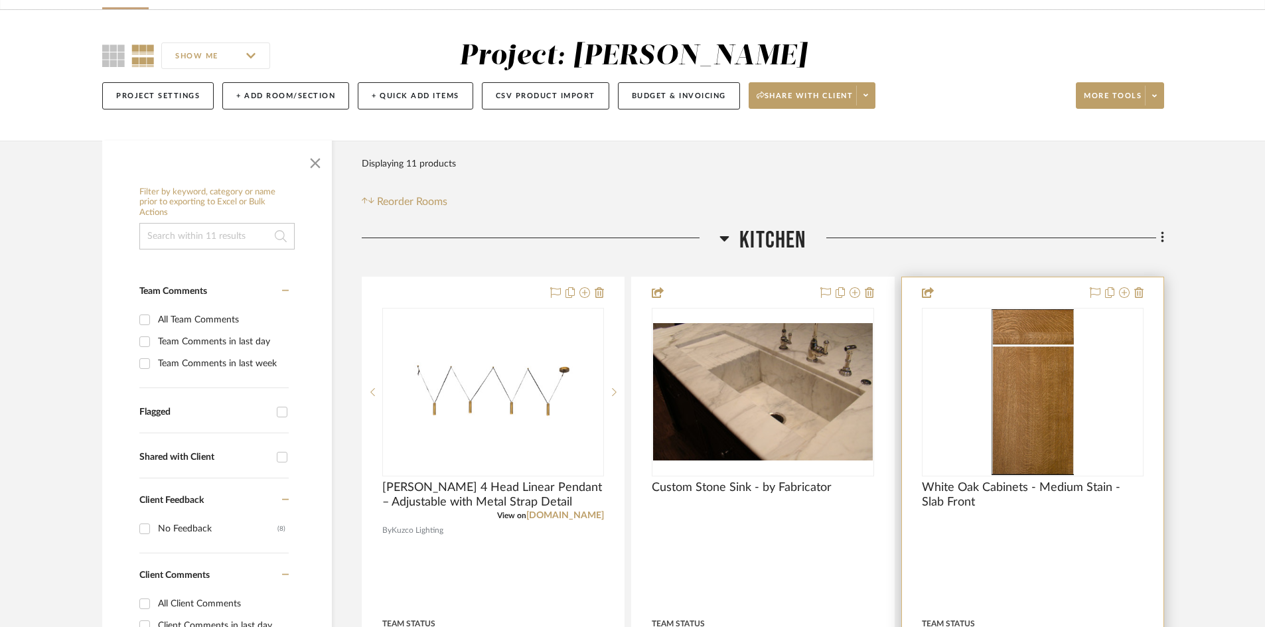
click at [1052, 408] on img "0" at bounding box center [1033, 392] width 82 height 166
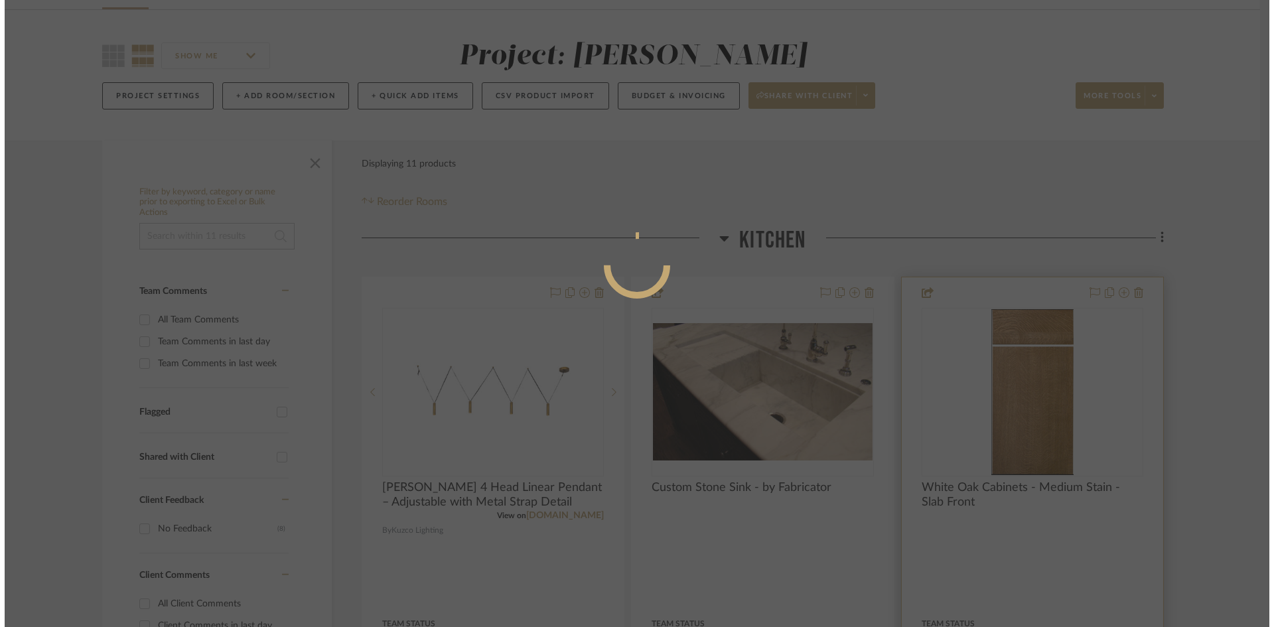
scroll to position [0, 0]
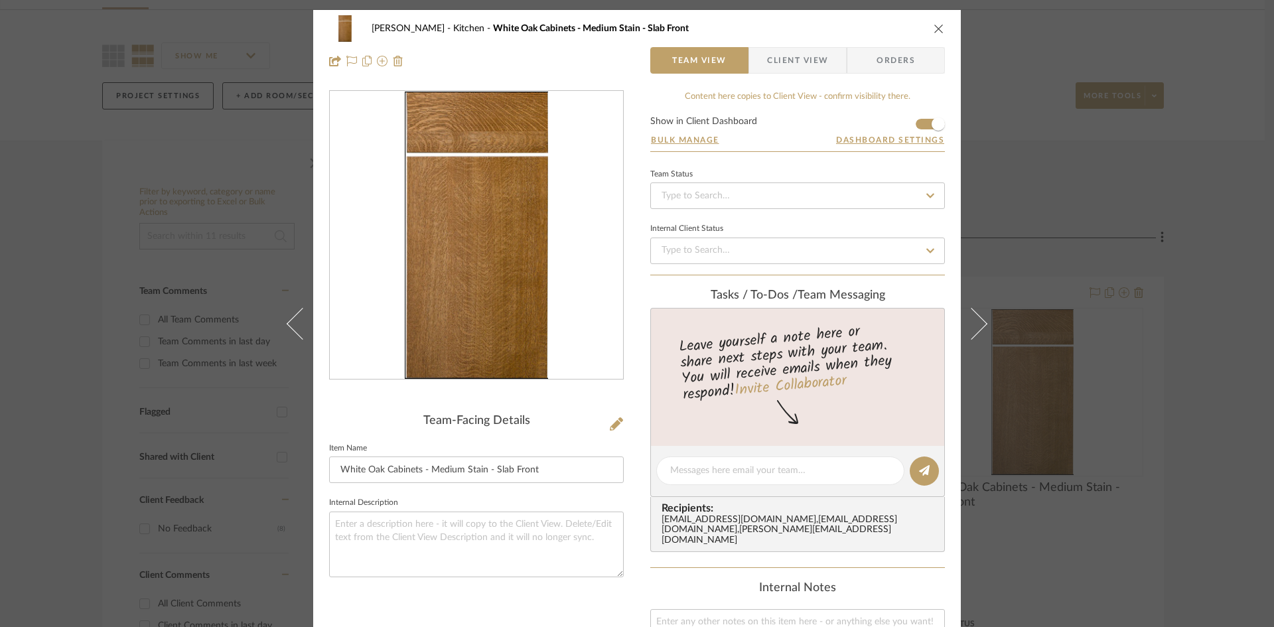
click at [934, 28] on icon "close" at bounding box center [939, 28] width 11 height 11
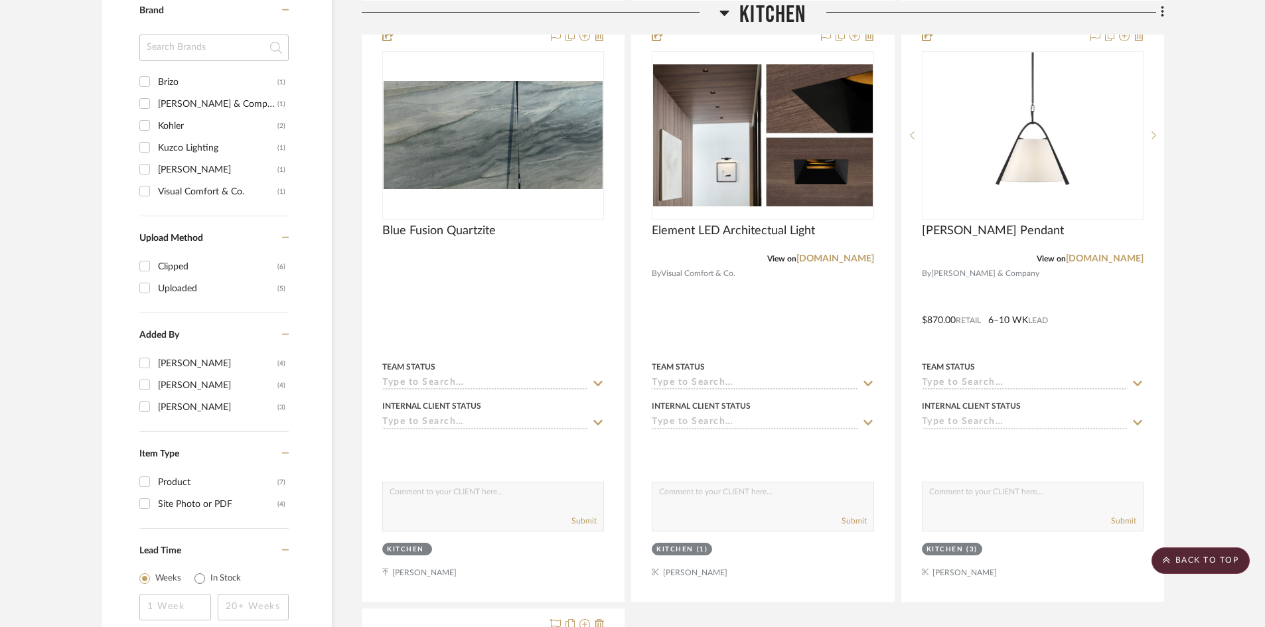
scroll to position [816, 0]
